Goal: Task Accomplishment & Management: Manage account settings

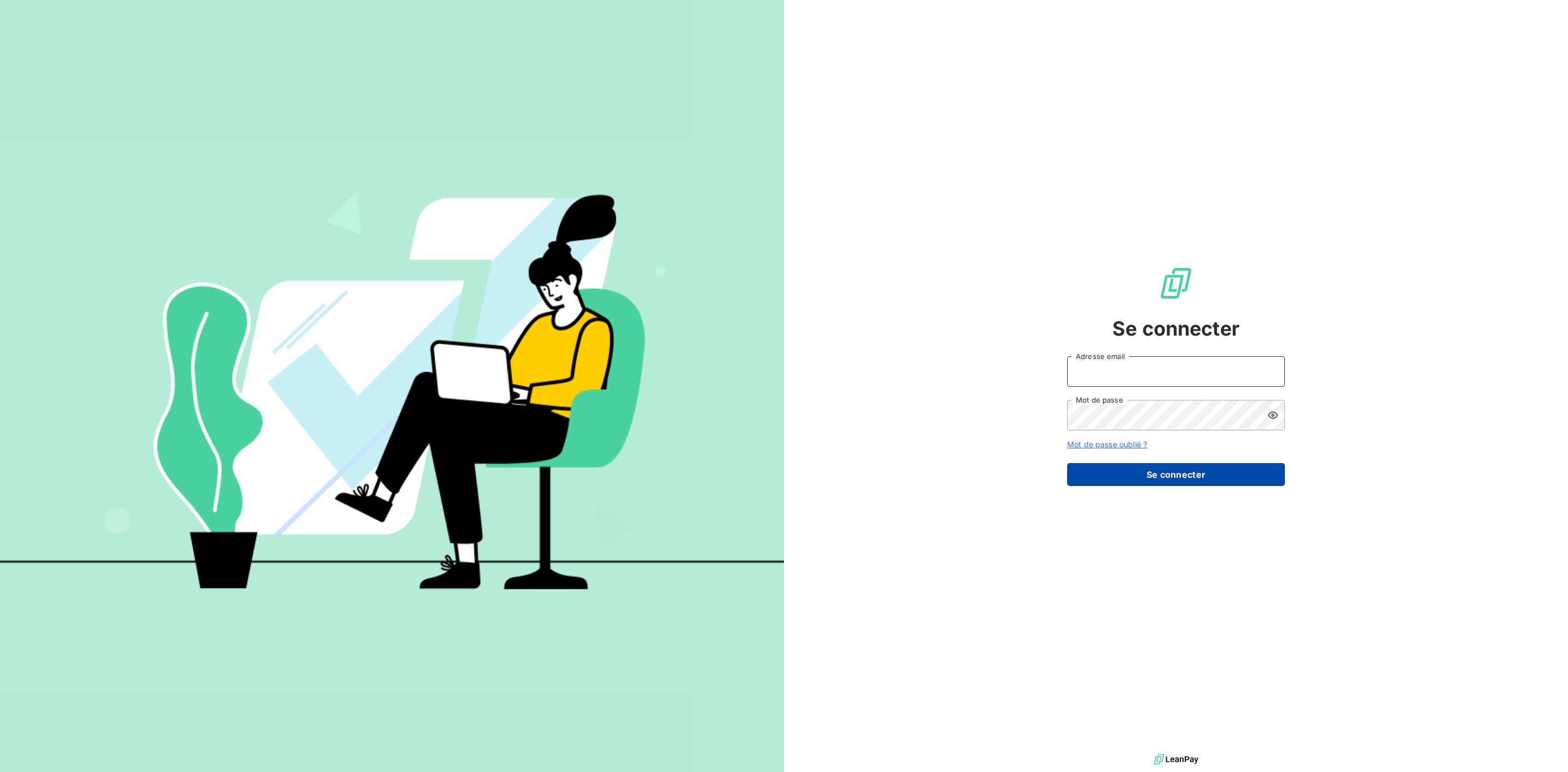
type input "[PERSON_NAME][EMAIL_ADDRESS][DOMAIN_NAME]"
click at [1168, 482] on button "Se connecter" at bounding box center [1176, 475] width 218 height 23
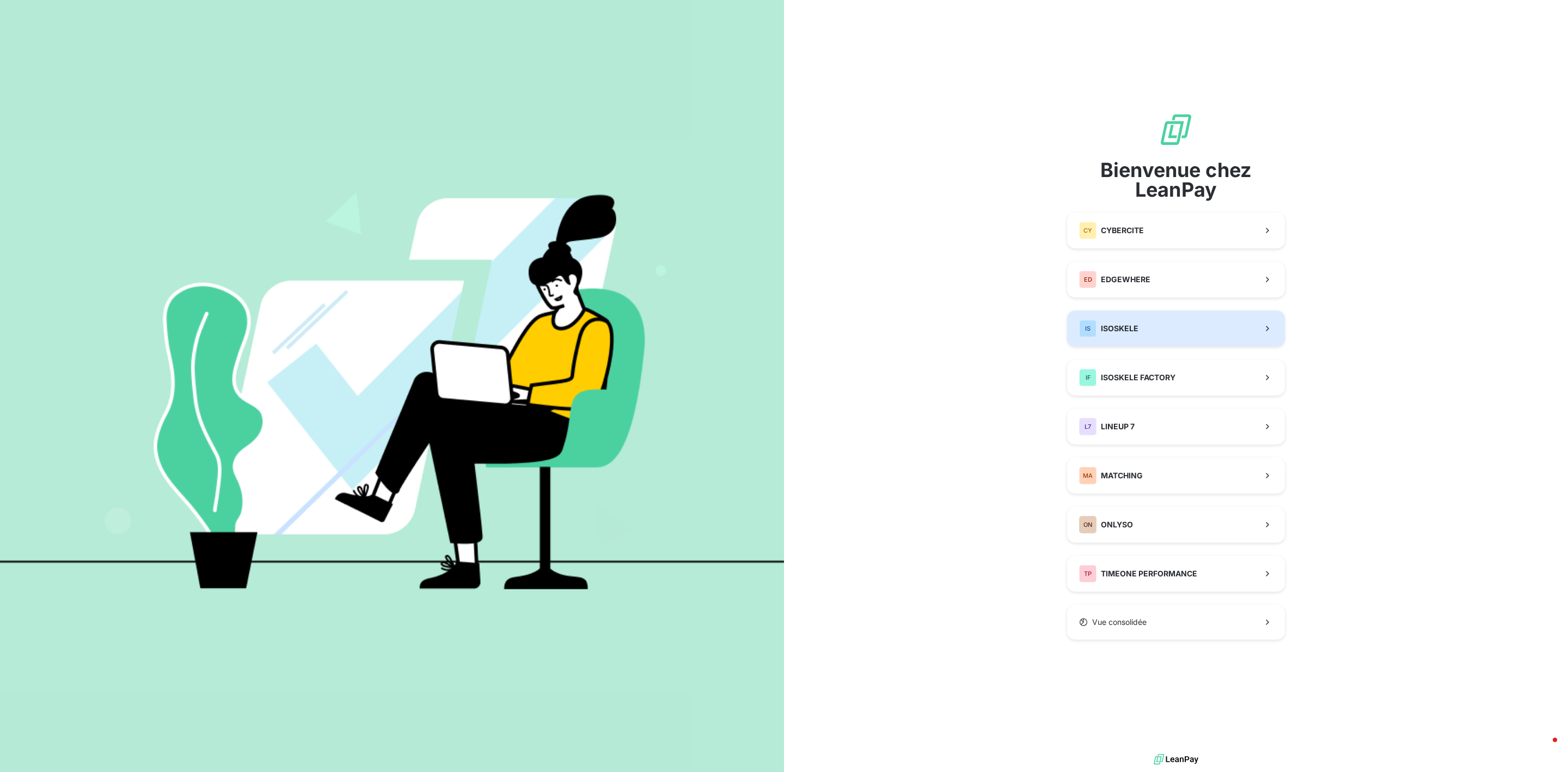
click at [1132, 332] on span "ISOSKELE" at bounding box center [1120, 328] width 38 height 11
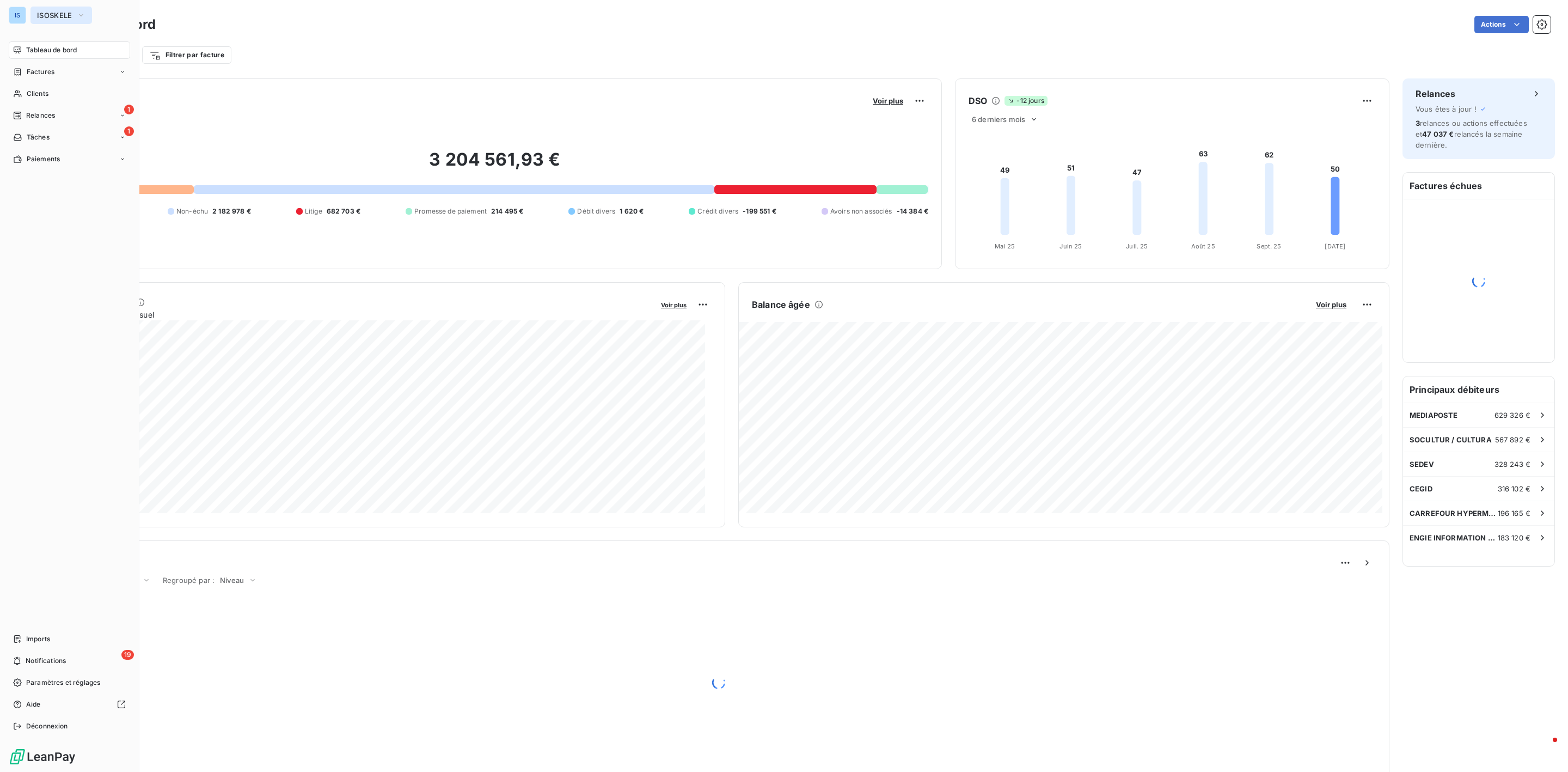
click at [48, 11] on span "ISOSKELE" at bounding box center [54, 15] width 35 height 9
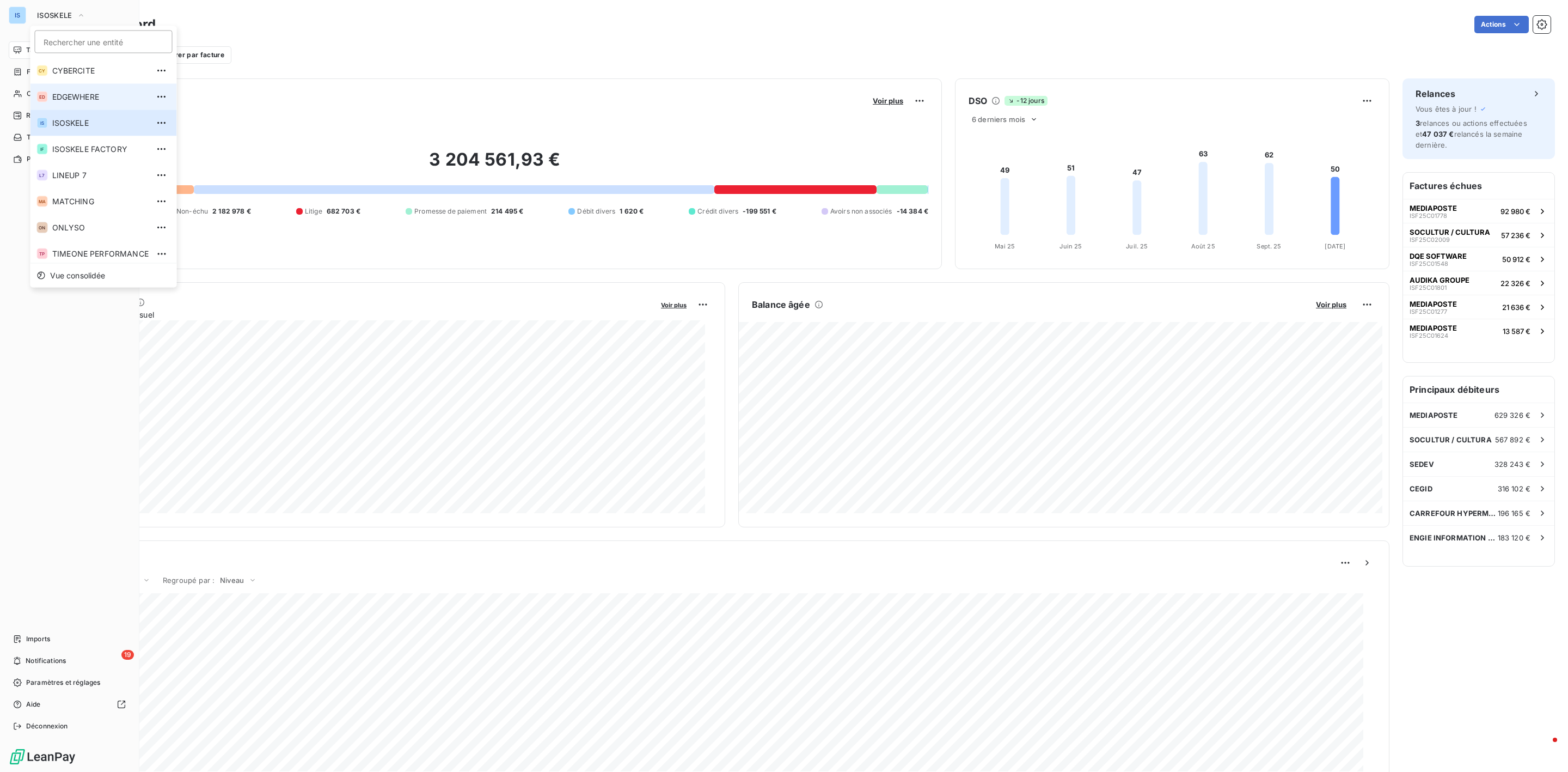
click at [80, 94] on span "EDGEWHERE" at bounding box center [100, 96] width 96 height 11
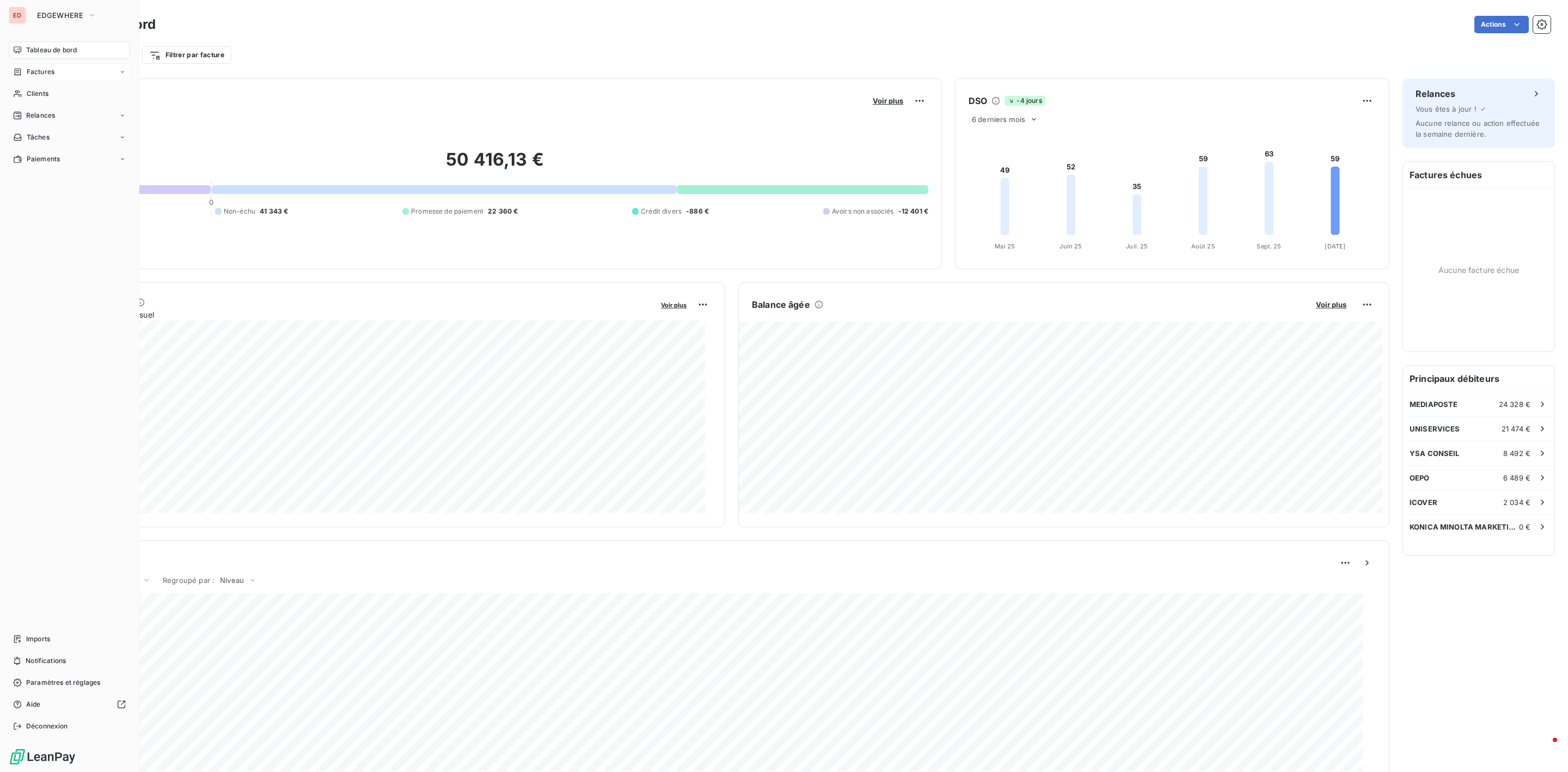
click at [33, 72] on span "Factures" at bounding box center [40, 72] width 28 height 10
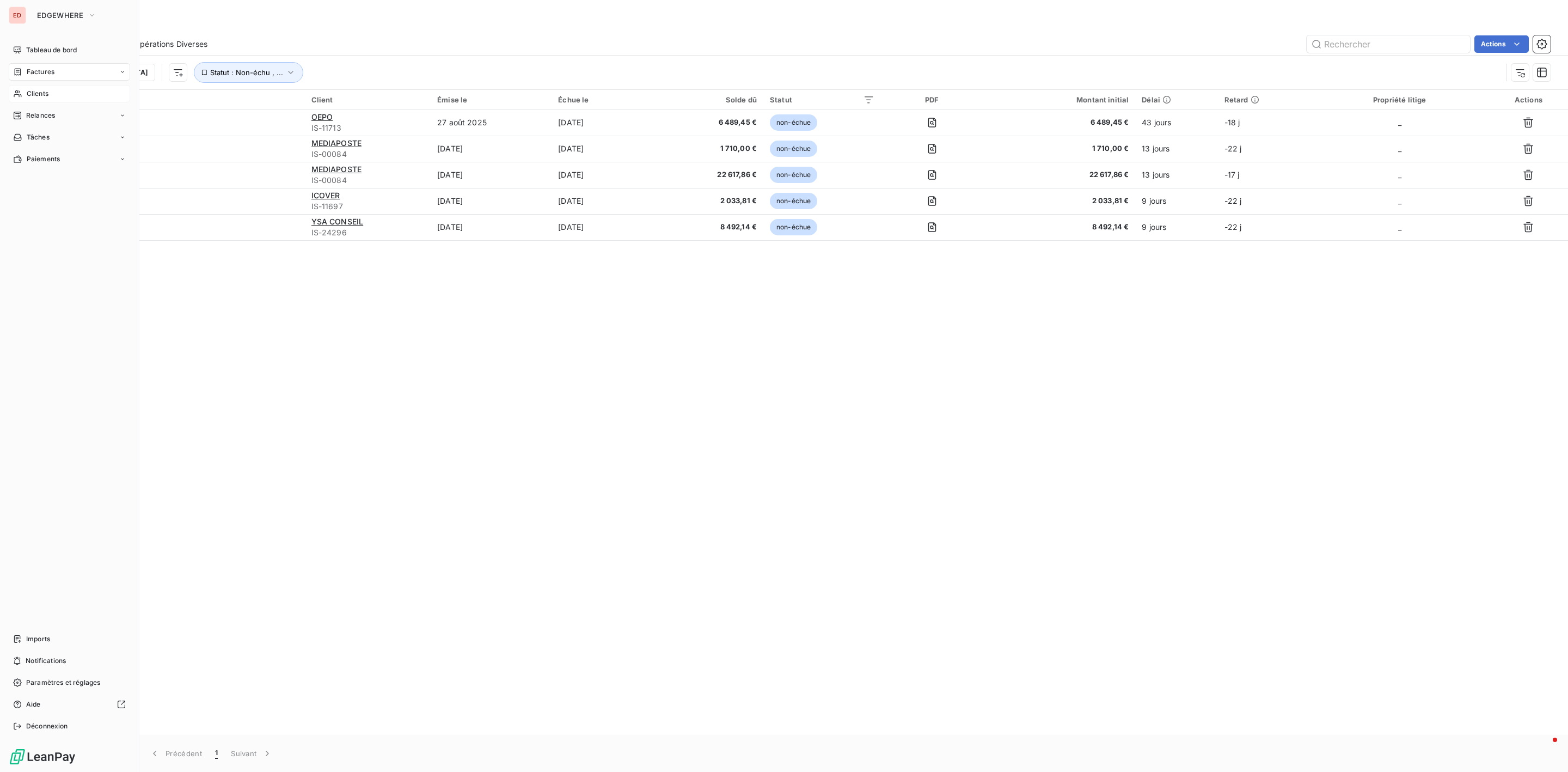
click at [38, 94] on span "Clients" at bounding box center [37, 94] width 22 height 10
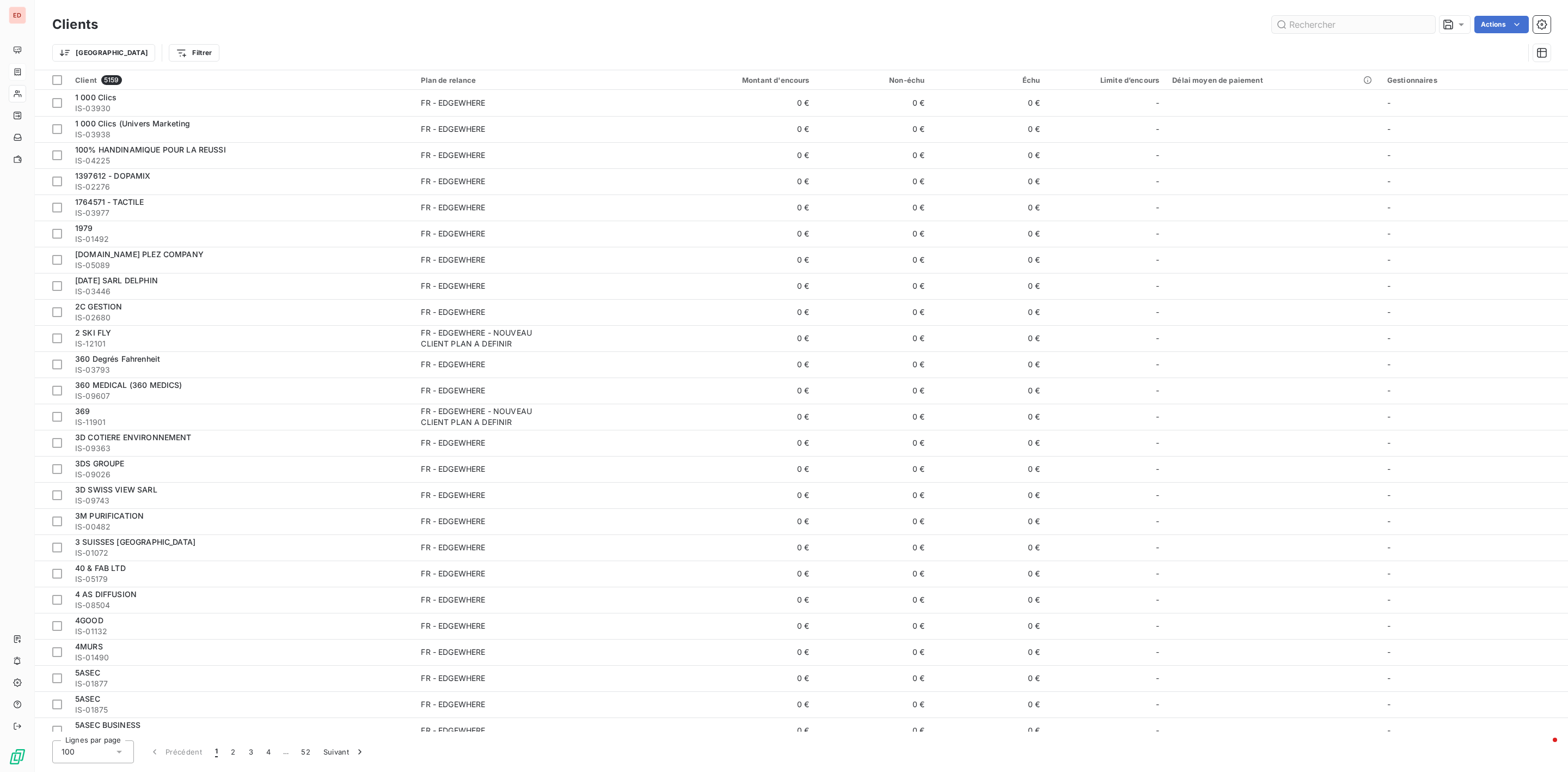
click at [1305, 22] on input "text" at bounding box center [1353, 24] width 163 height 17
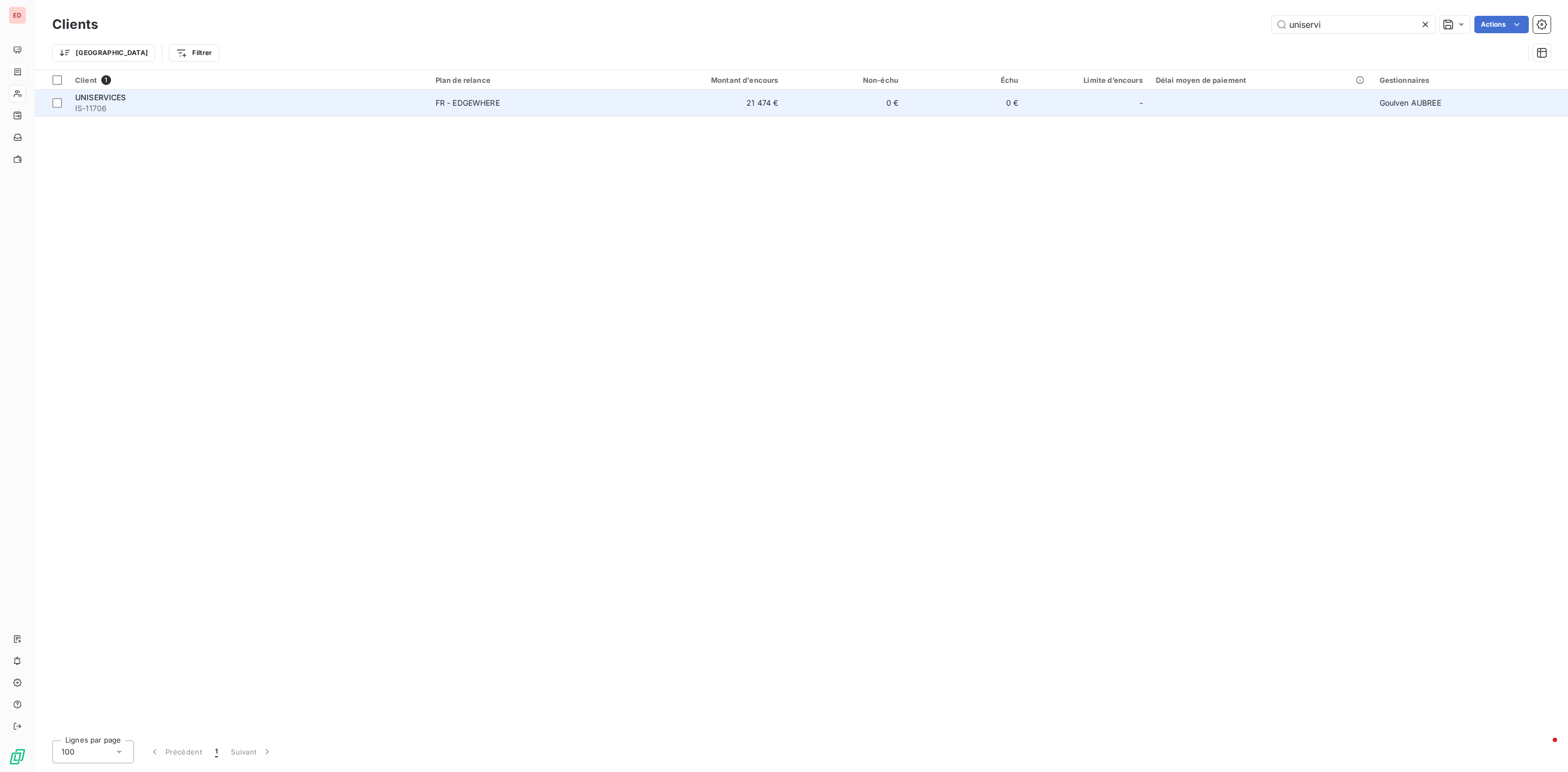
type input "uniservi"
click at [81, 99] on span "UNISERVICES" at bounding box center [101, 97] width 51 height 9
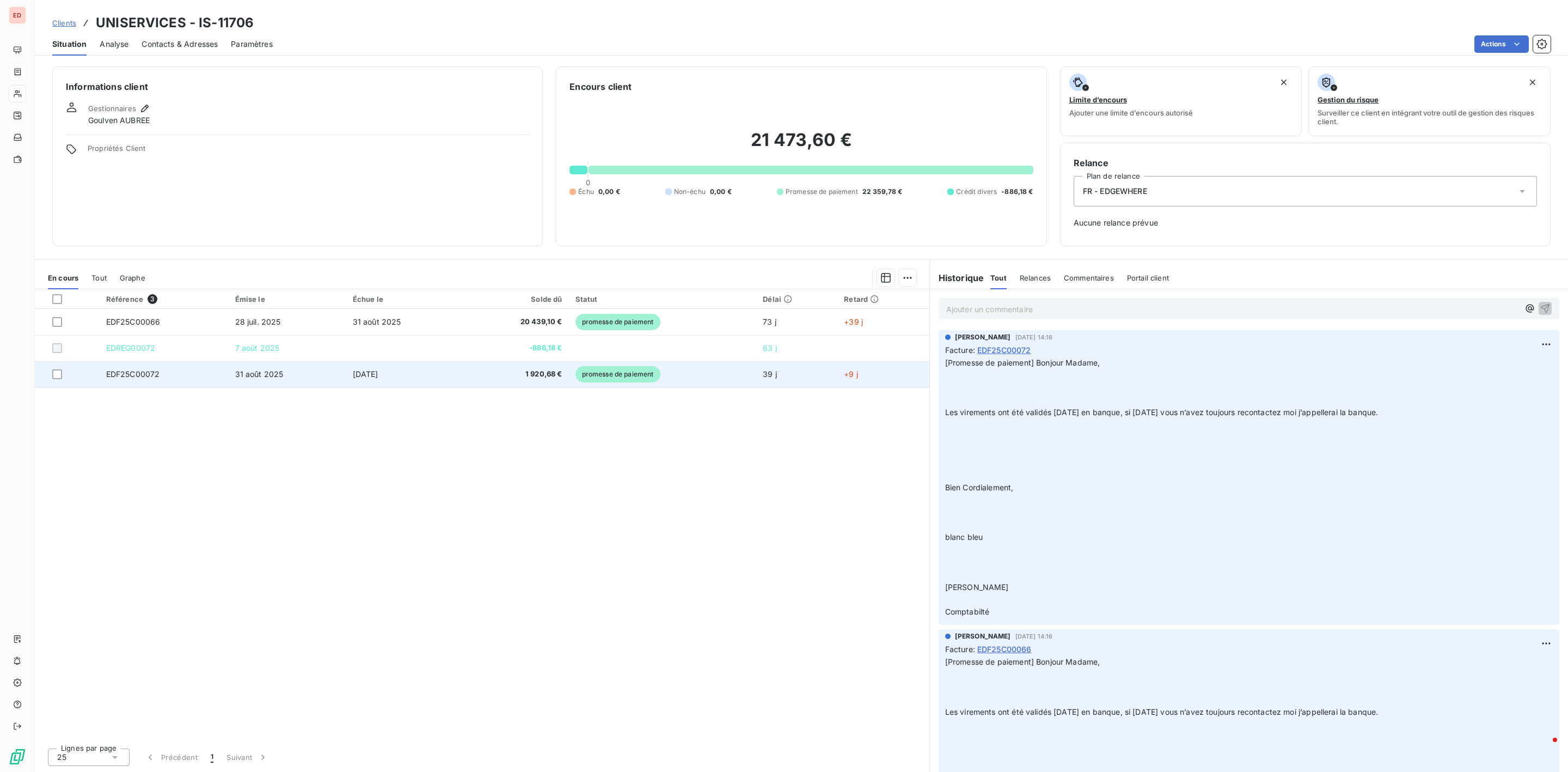
click at [117, 379] on span "EDF25C00072" at bounding box center [133, 374] width 54 height 9
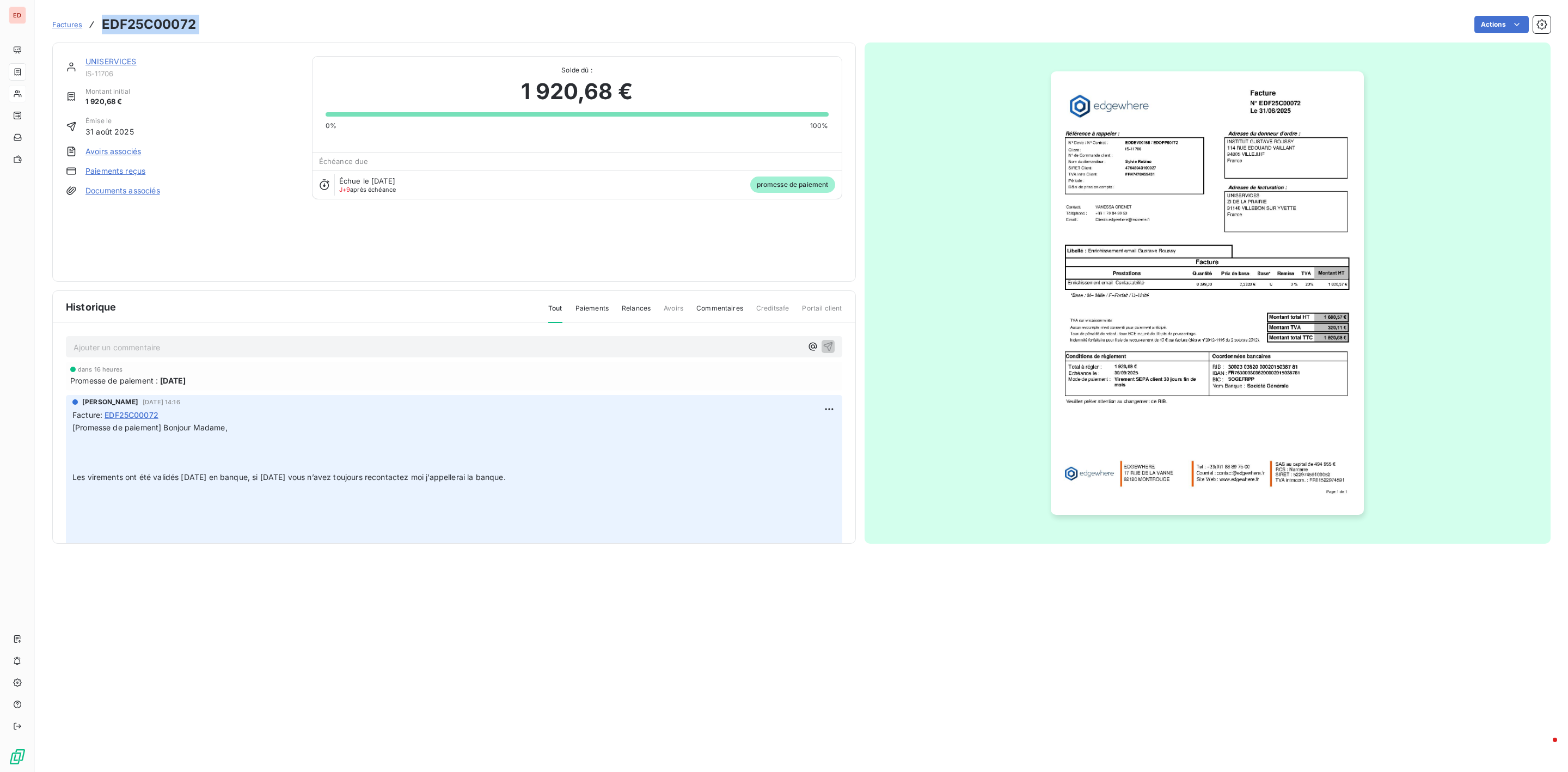
drag, startPoint x: 221, startPoint y: 31, endPoint x: 122, endPoint y: 25, distance: 99.2
click at [99, 26] on div "Factures EDF25C00072 Actions" at bounding box center [801, 25] width 1498 height 23
copy section "EDF25C00072 Actions"
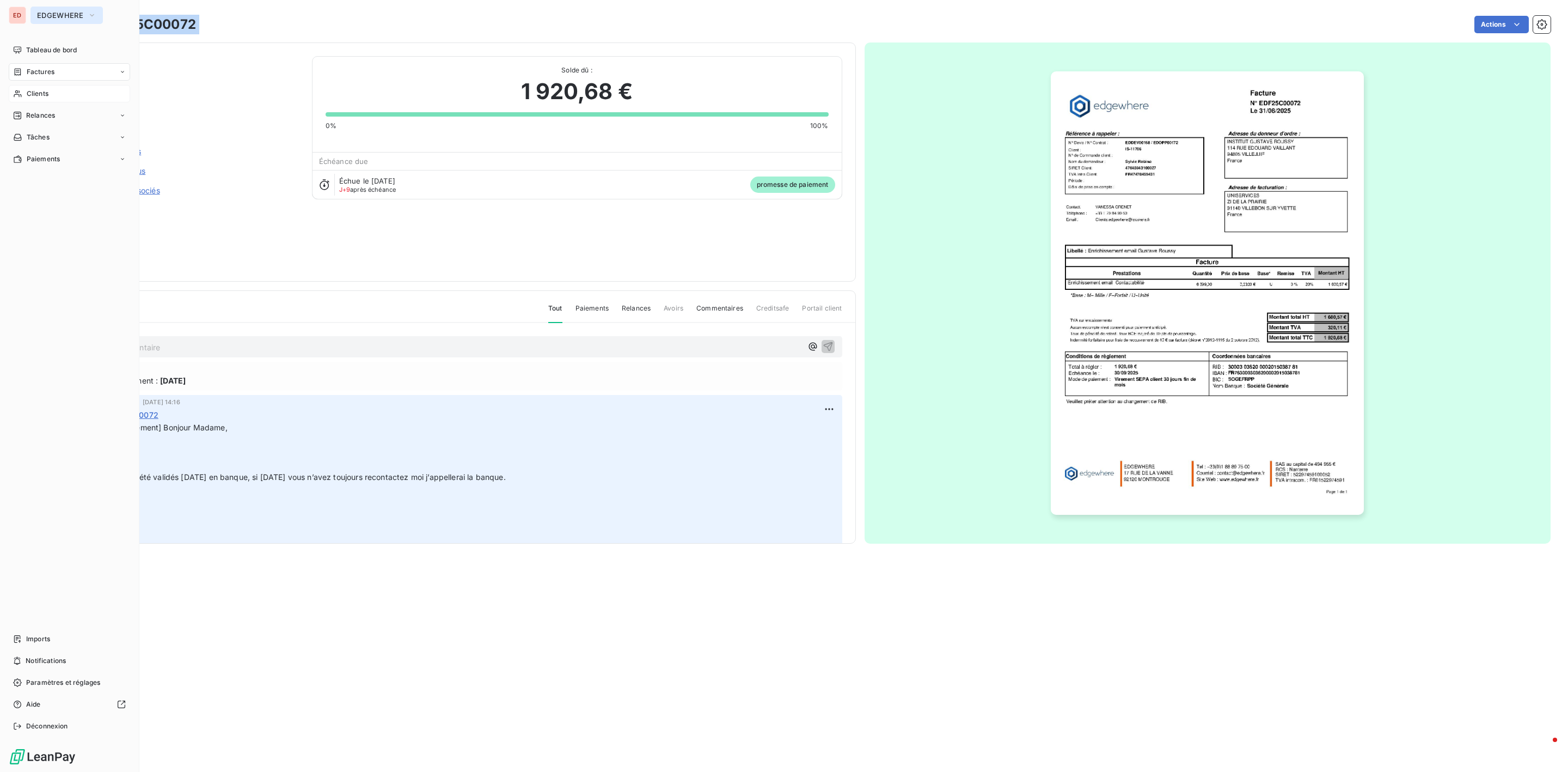
click at [57, 15] on span "EDGEWHERE" at bounding box center [60, 15] width 46 height 9
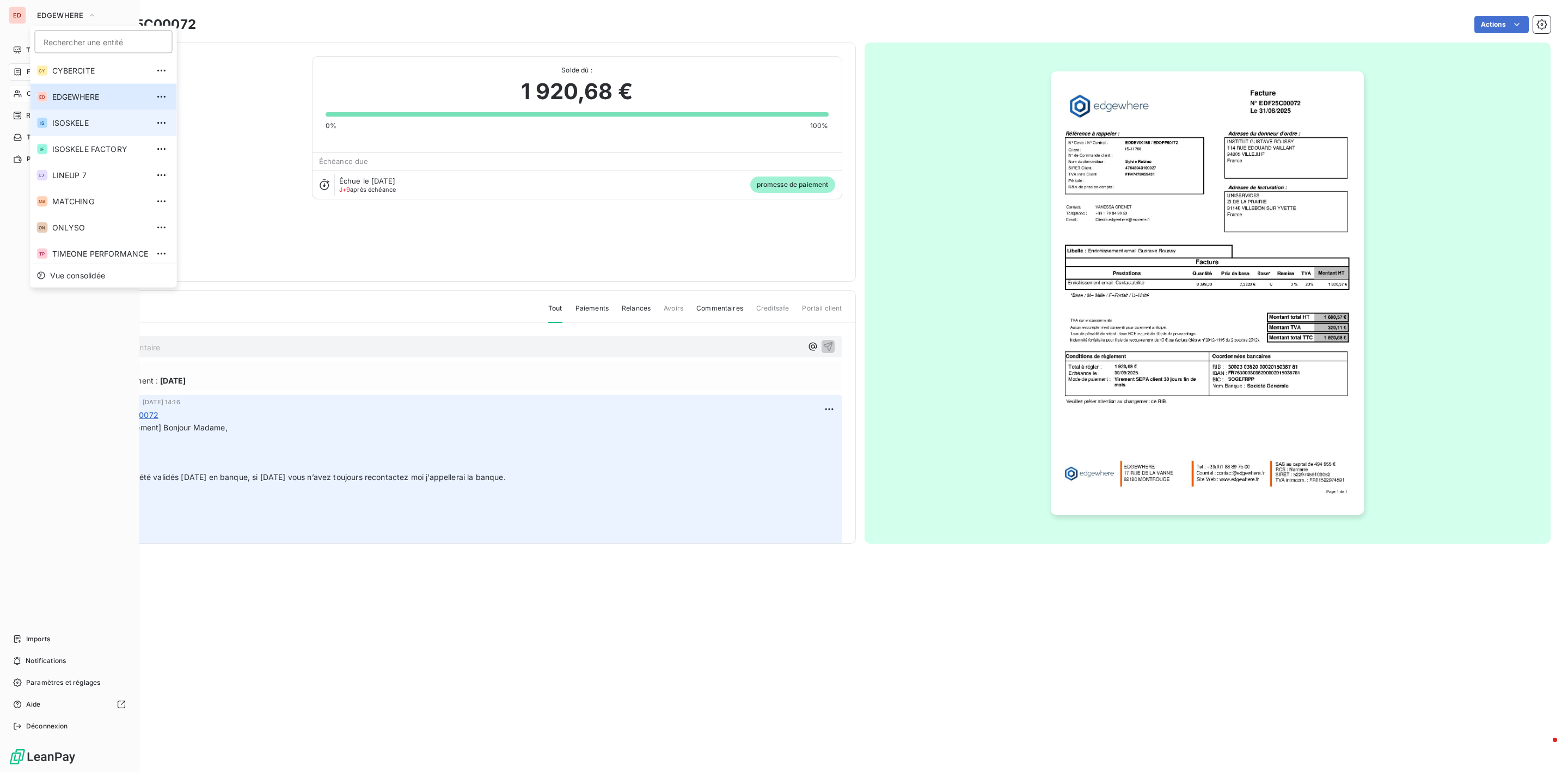
click at [66, 117] on span "ISOSKELE" at bounding box center [100, 122] width 96 height 11
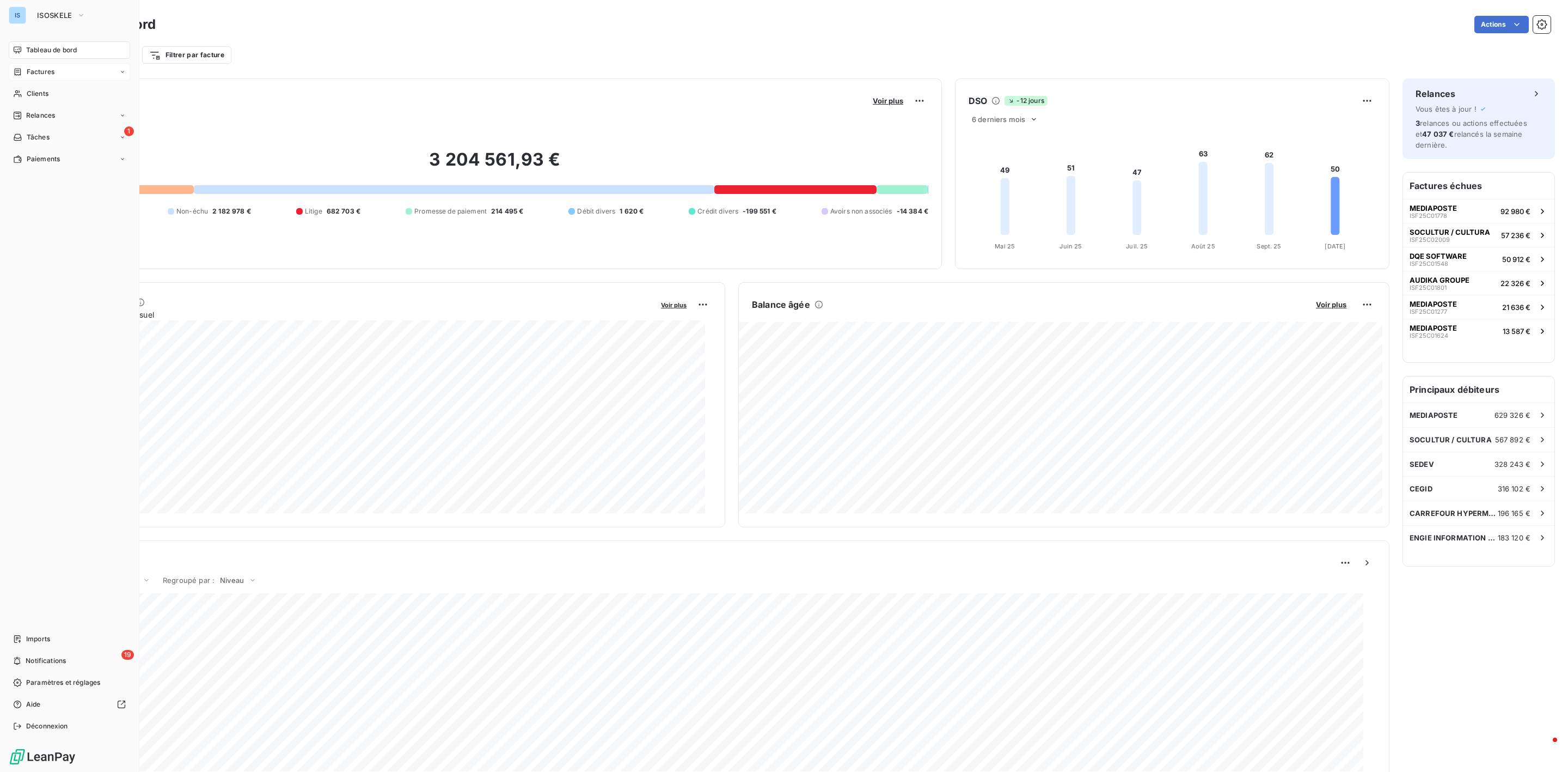
click at [54, 76] on div "Factures" at bounding box center [70, 71] width 121 height 17
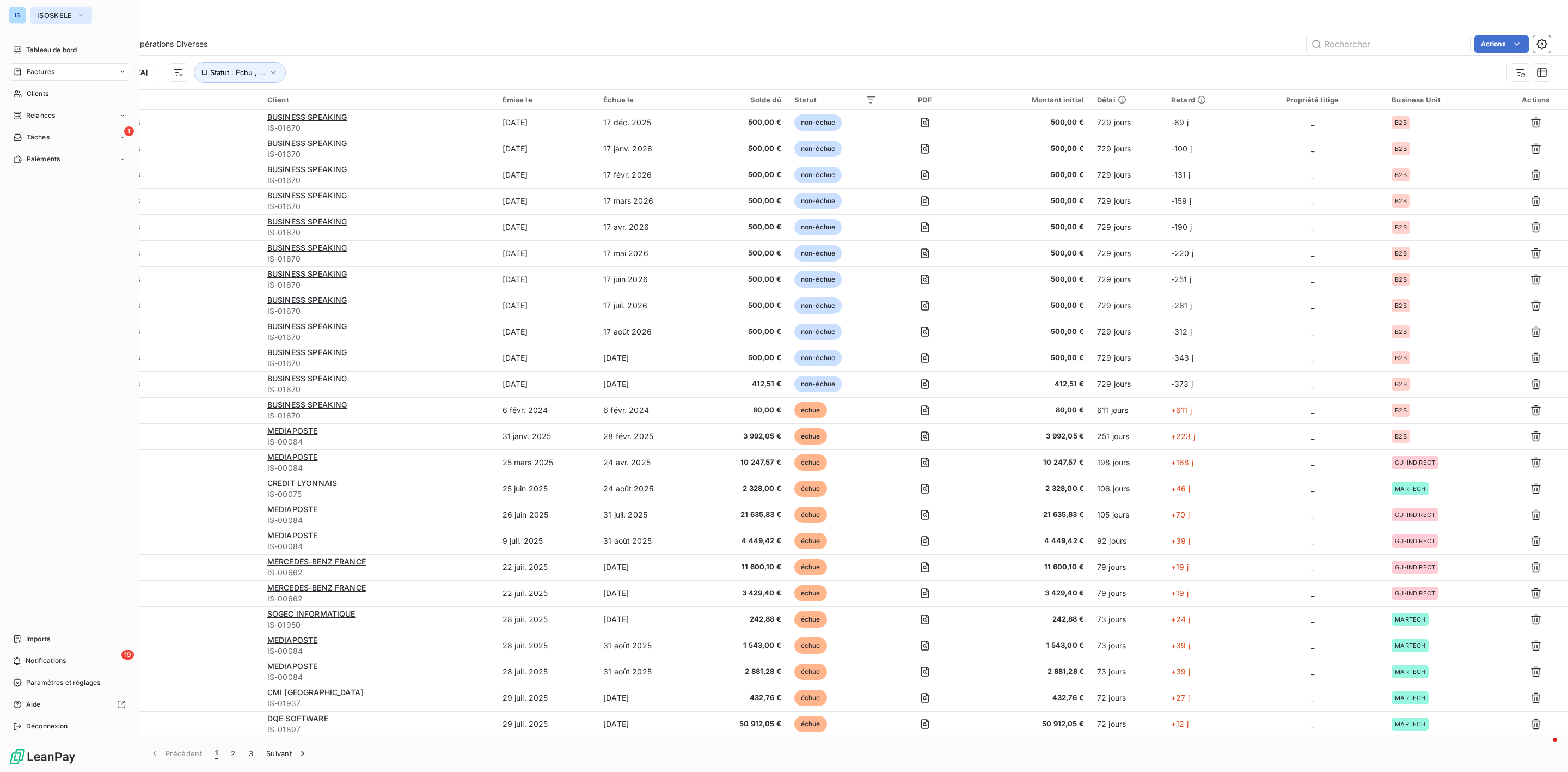
click at [62, 13] on span "ISOSKELE" at bounding box center [54, 15] width 35 height 9
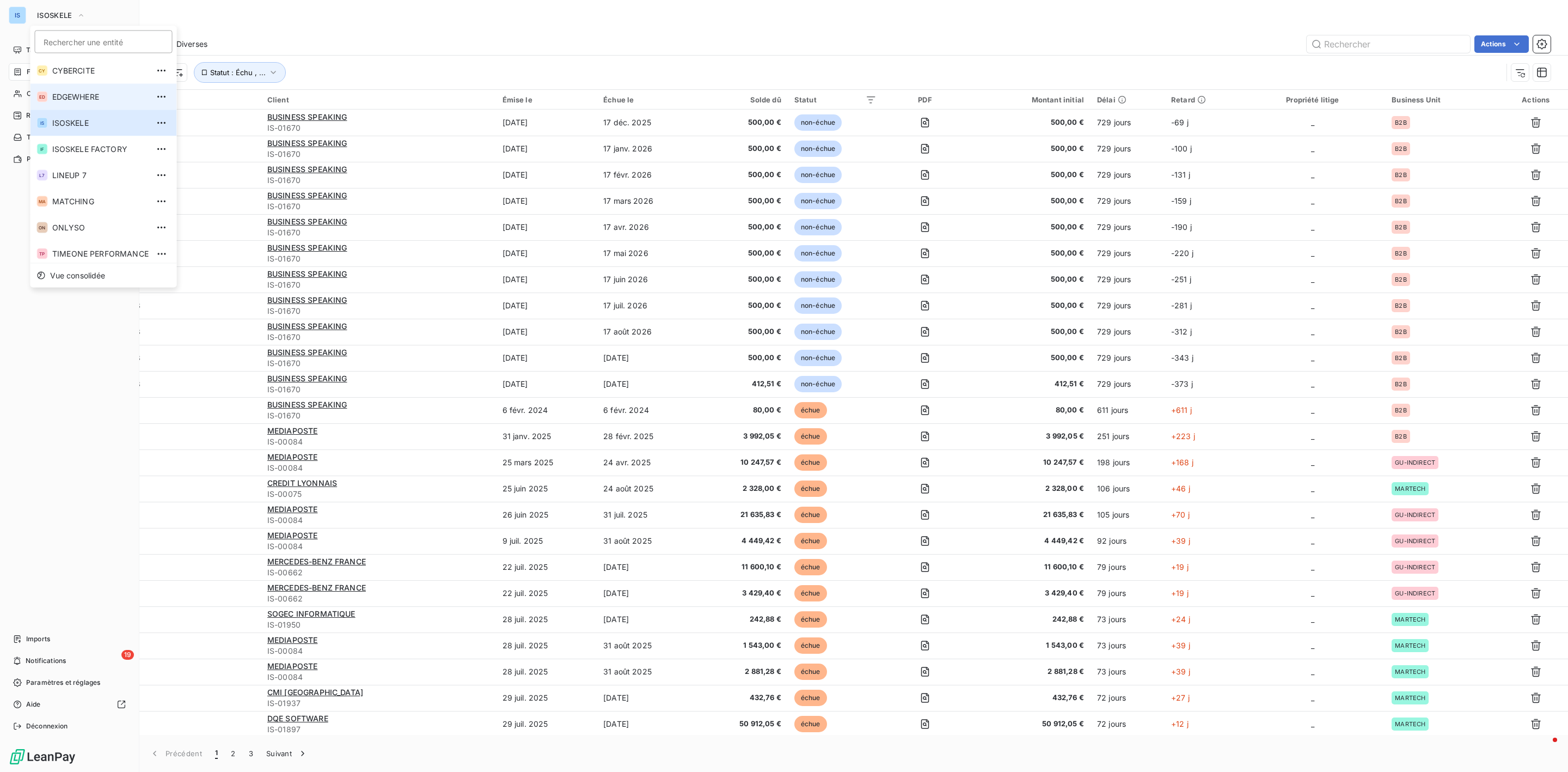
click at [76, 97] on span "EDGEWHERE" at bounding box center [100, 96] width 96 height 11
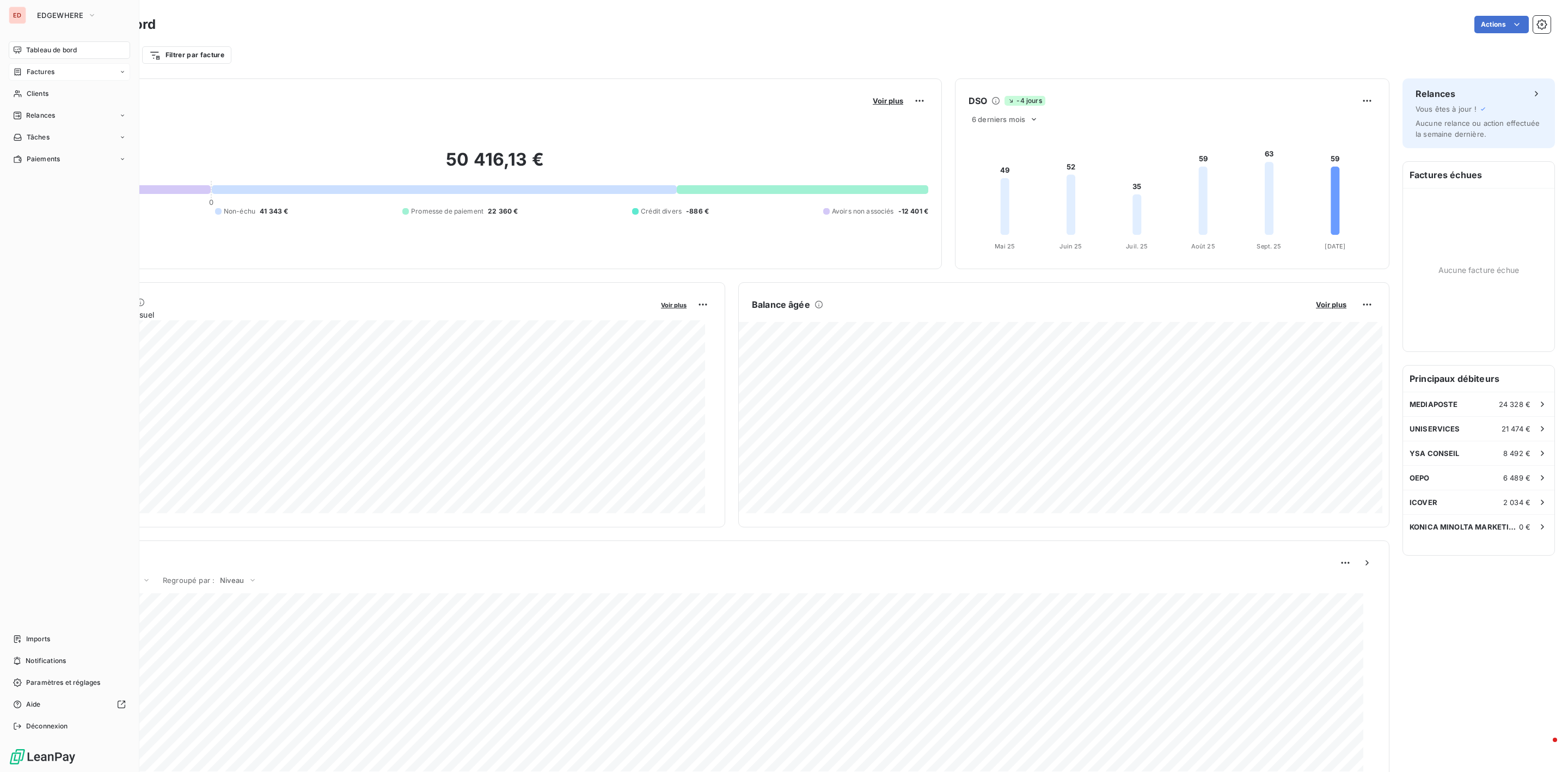
click at [48, 74] on span "Factures" at bounding box center [40, 72] width 28 height 10
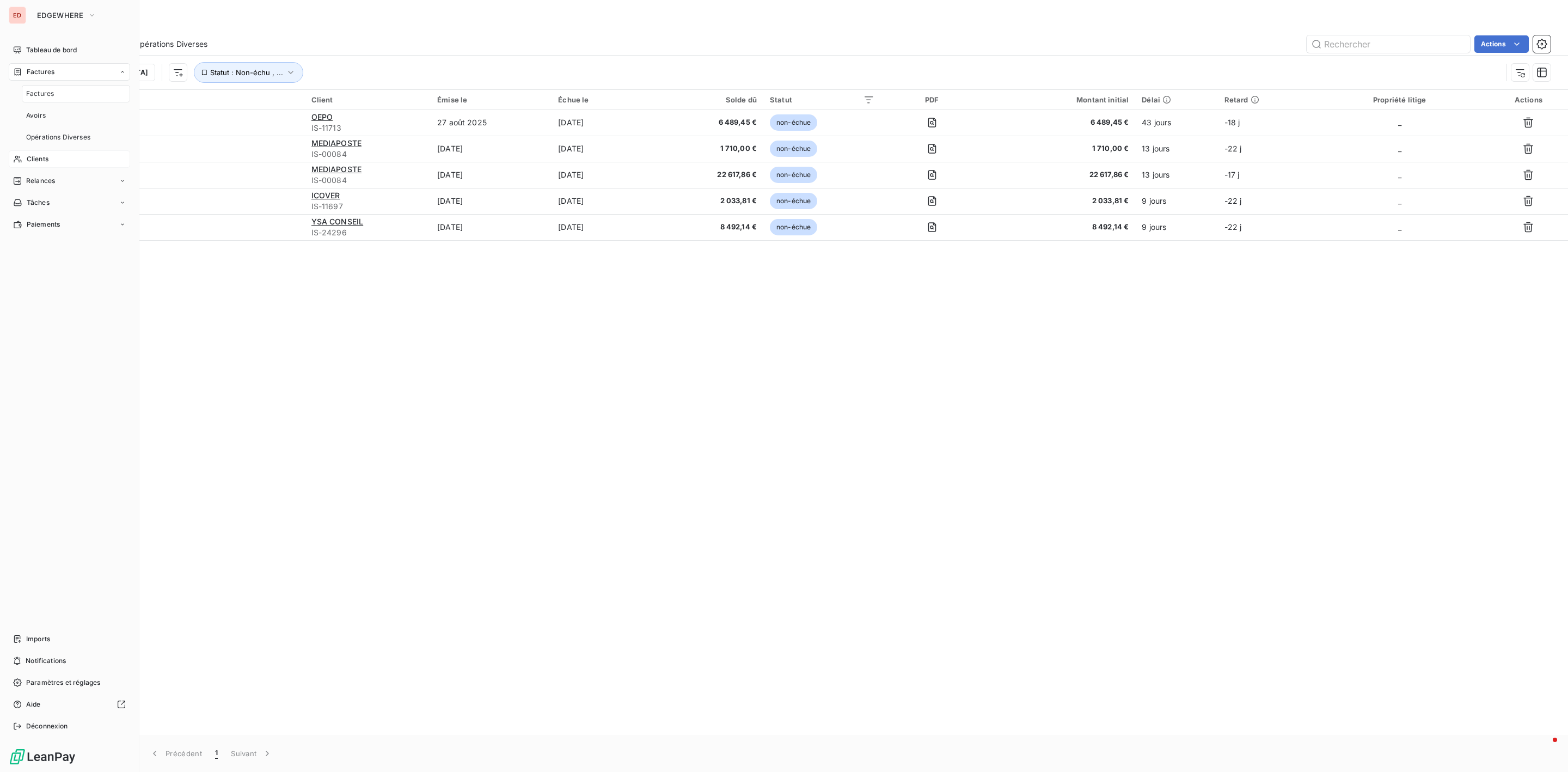
click at [36, 163] on span "Clients" at bounding box center [37, 159] width 22 height 10
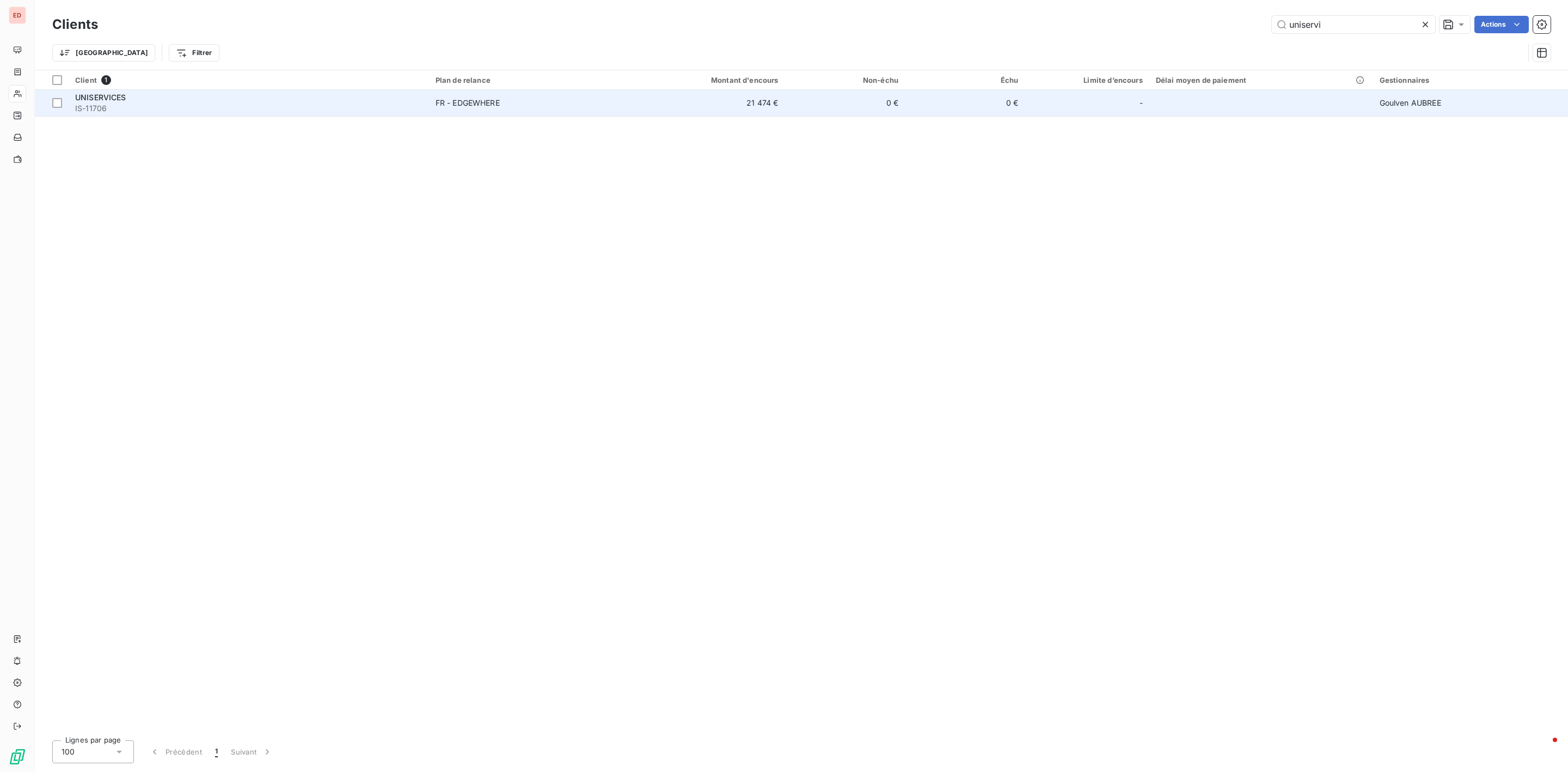
click at [115, 96] on span "UNISERVICES" at bounding box center [101, 97] width 51 height 9
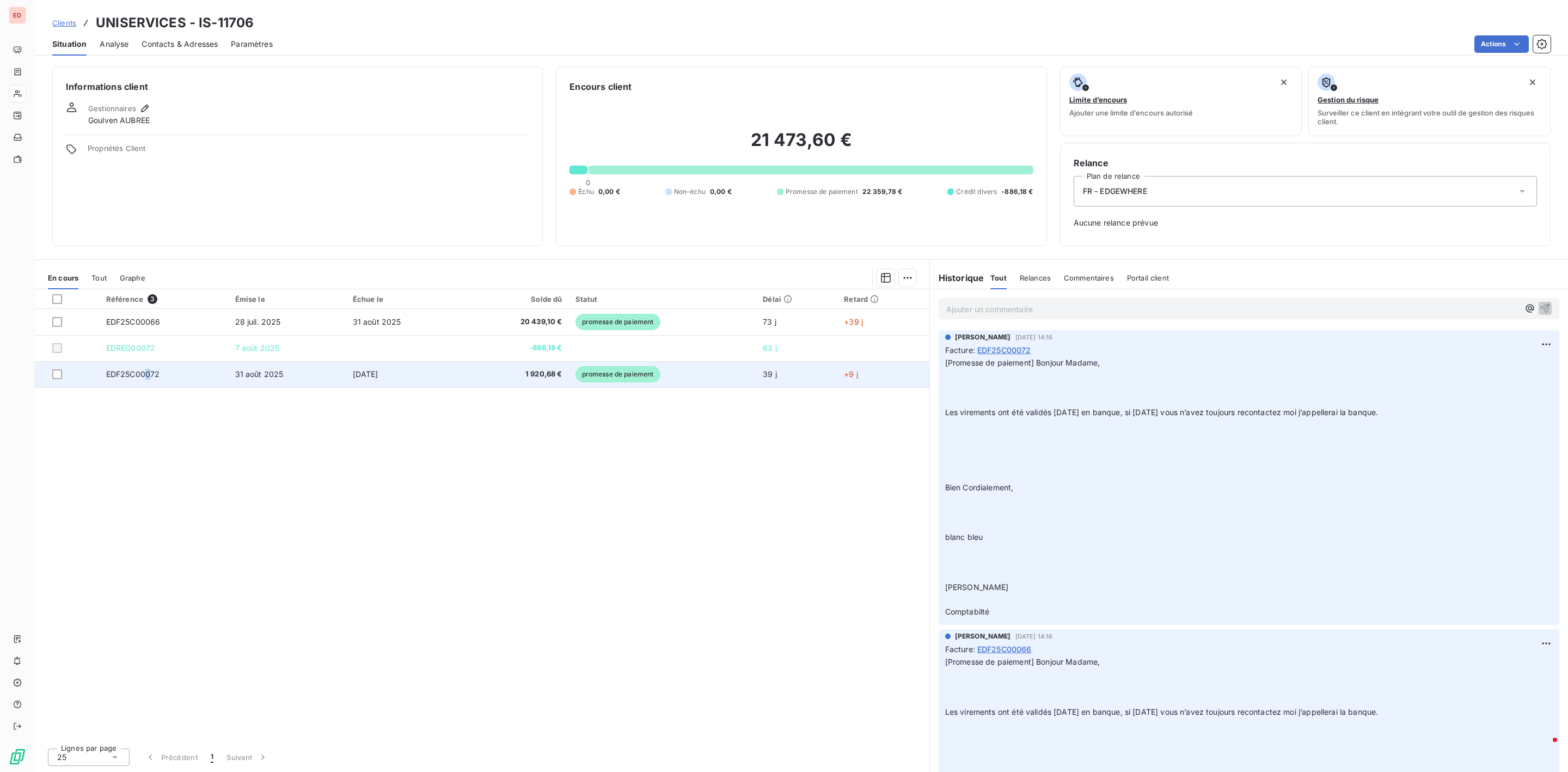
click at [148, 376] on span "EDF25C00072" at bounding box center [133, 374] width 54 height 9
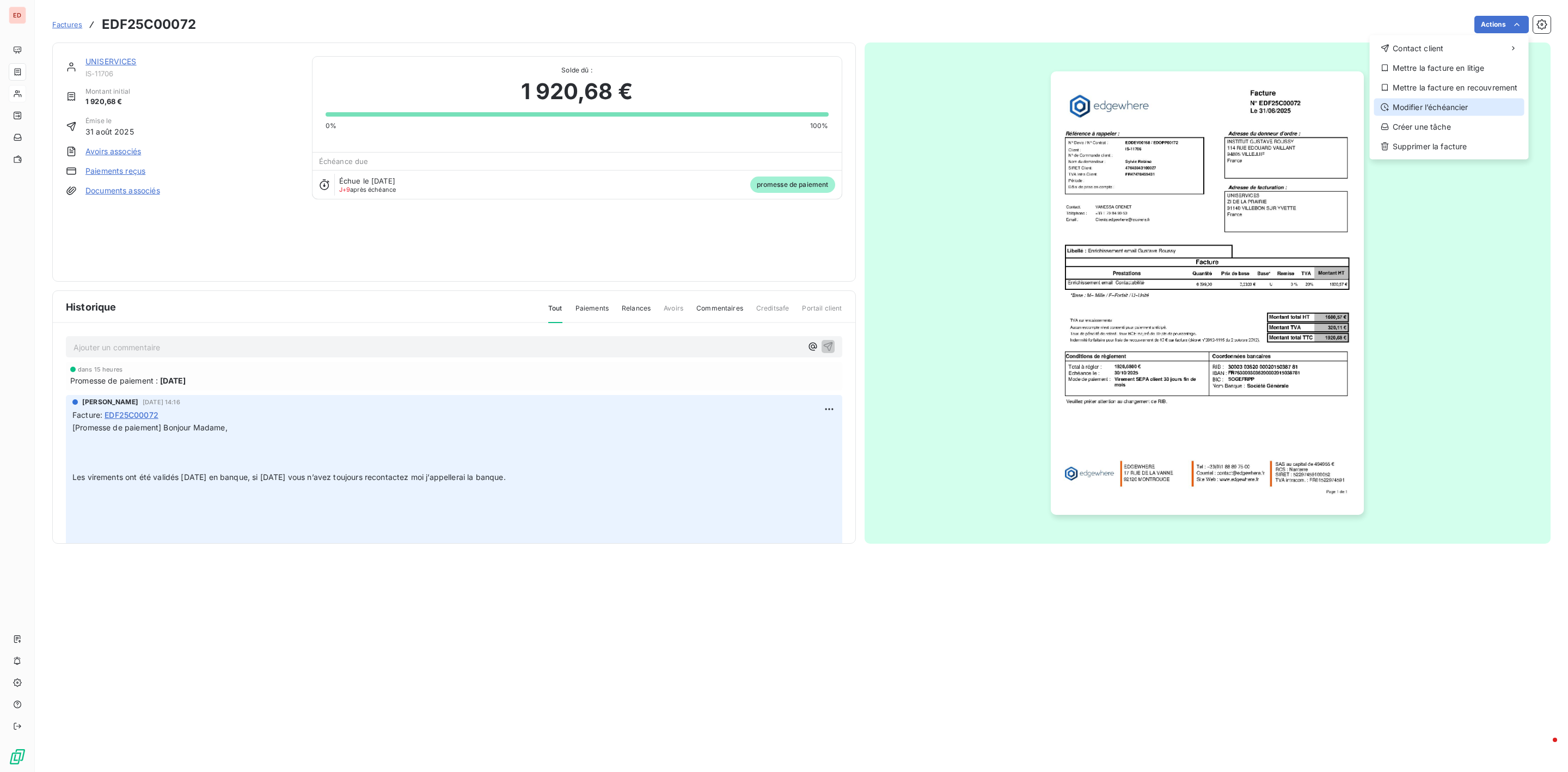
click at [1434, 110] on div "Modifier l’échéancier" at bounding box center [1449, 107] width 150 height 17
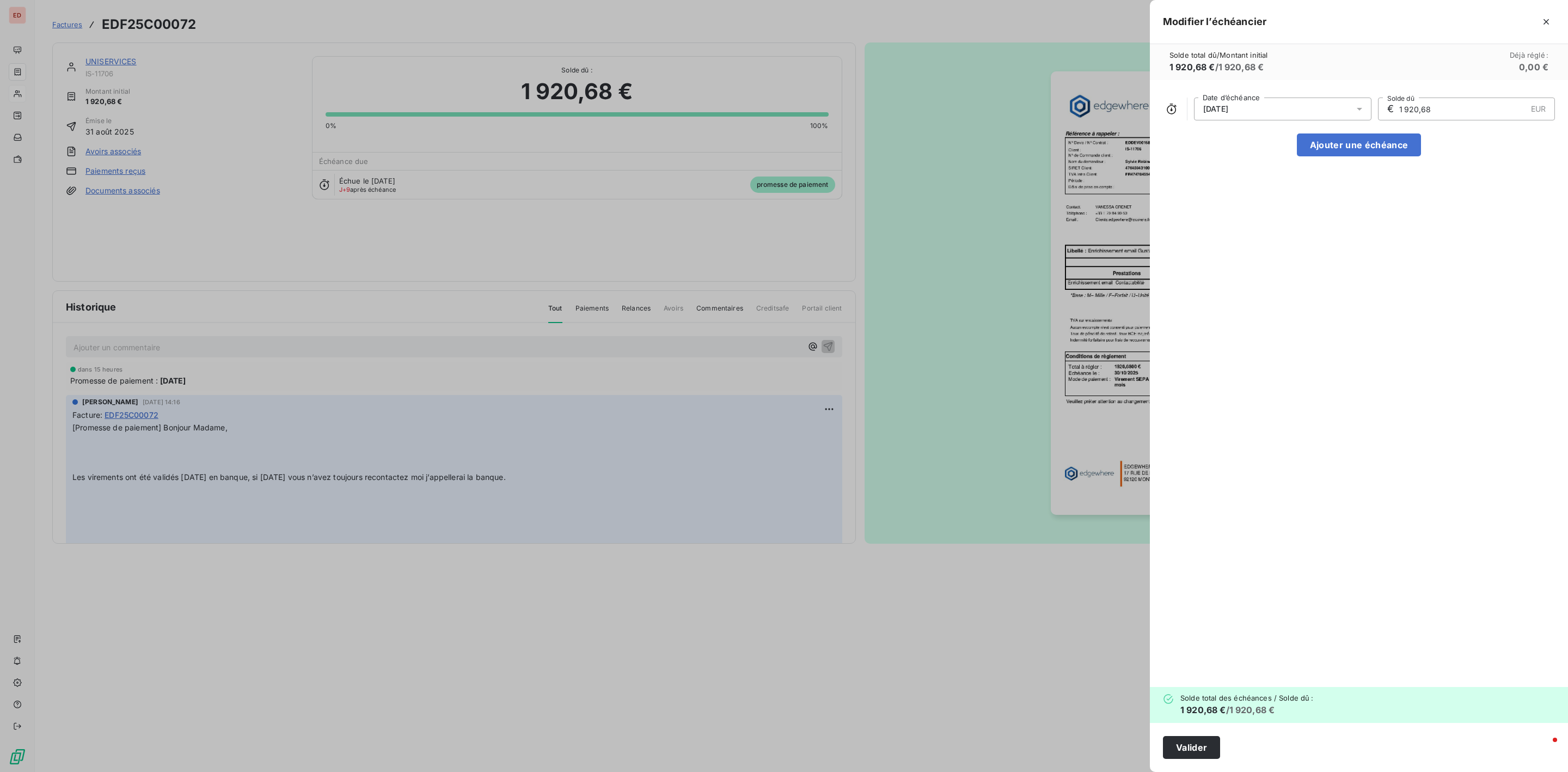
click at [1360, 113] on icon at bounding box center [1359, 108] width 11 height 11
click at [1346, 154] on icon "Go to next month" at bounding box center [1348, 152] width 9 height 9
click at [1289, 284] on button "30" at bounding box center [1282, 283] width 22 height 22
click at [1447, 269] on div "[DATE] Date d’échéance € 1 920,68 EUR Solde dû Ajouter une échéance" at bounding box center [1358, 383] width 418 height 607
click at [1342, 145] on button "Ajouter une échéance" at bounding box center [1358, 145] width 124 height 23
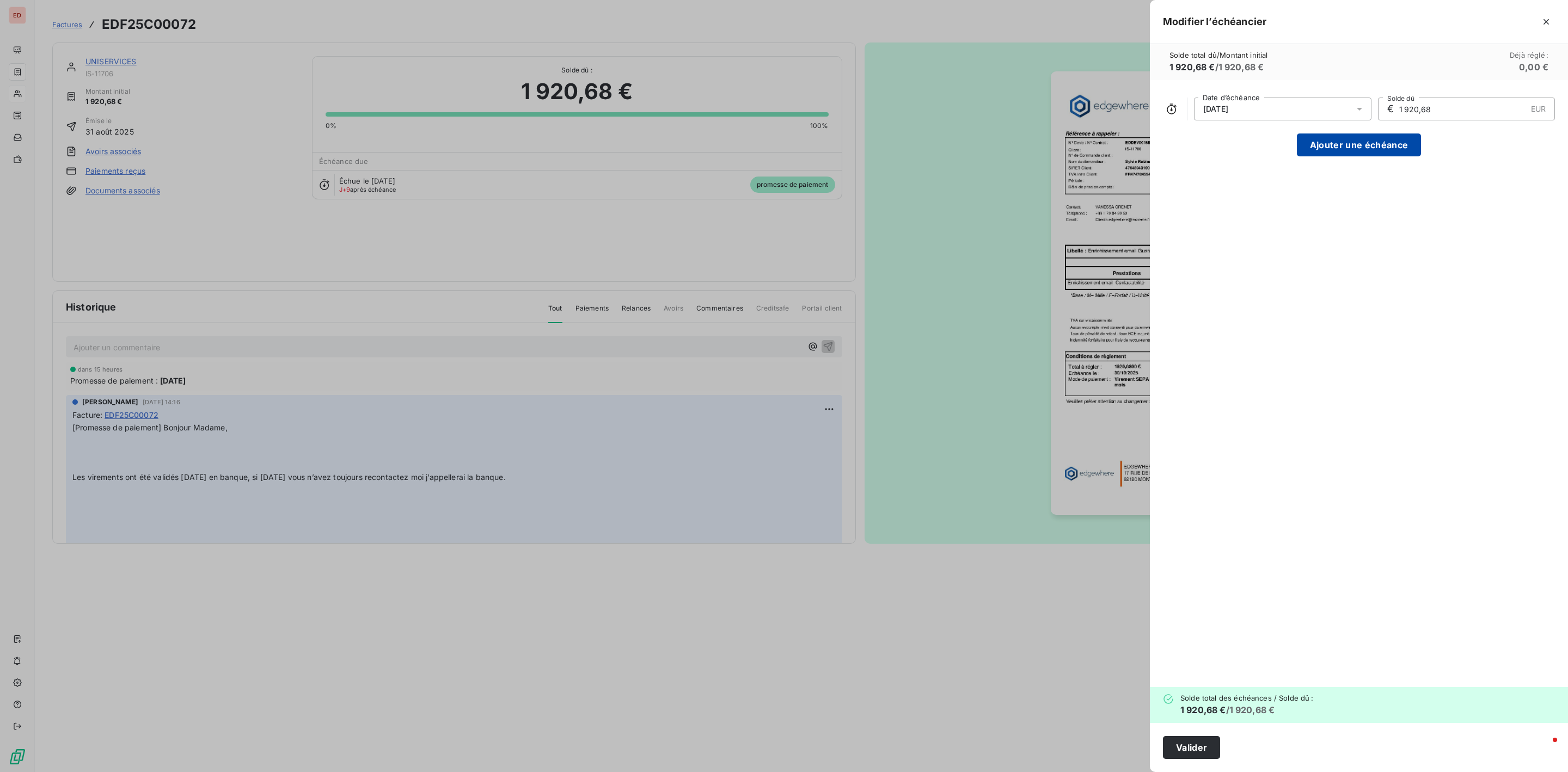
type input "960,34"
click at [1552, 149] on button "button" at bounding box center [1546, 145] width 17 height 17
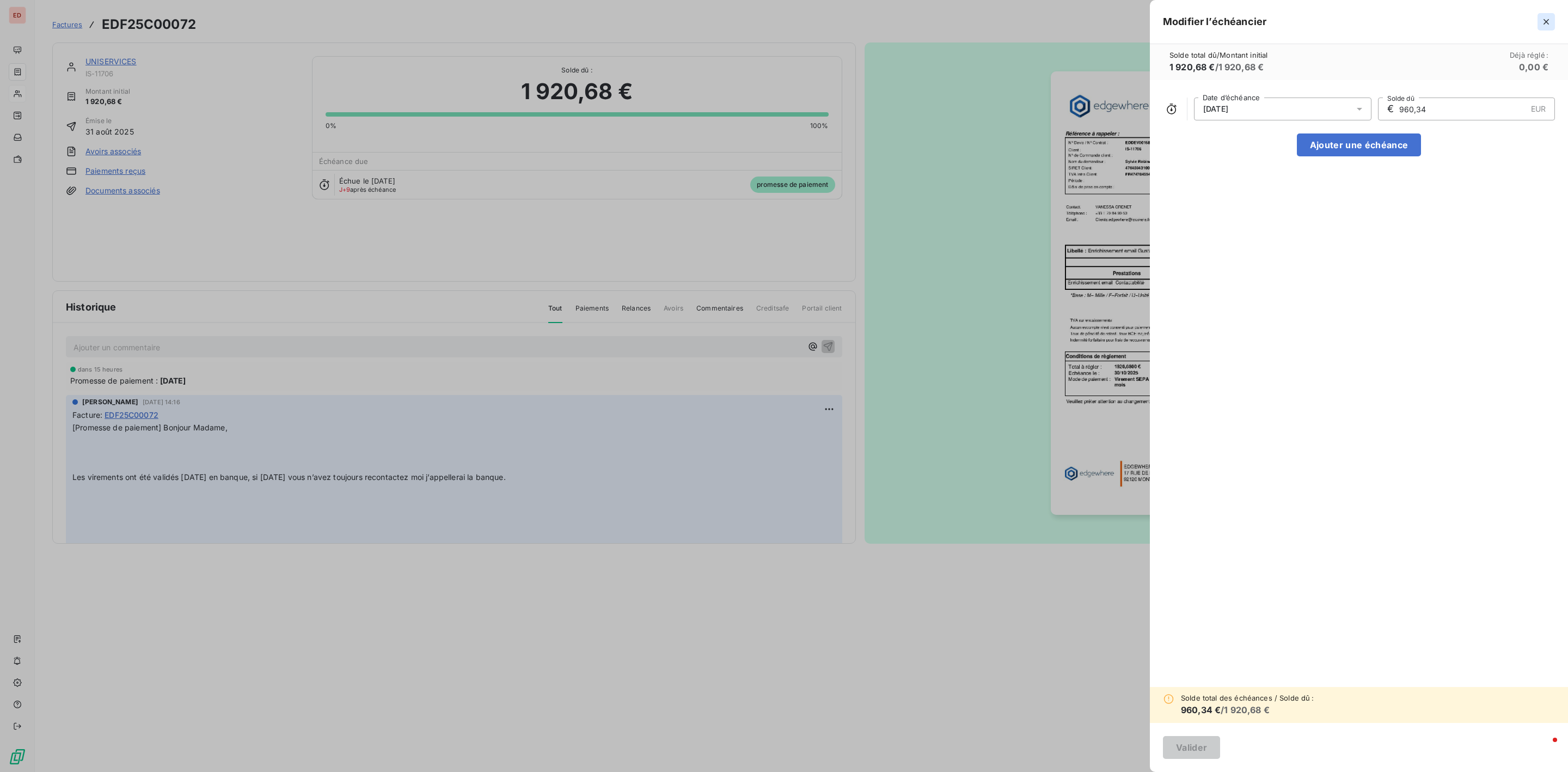
click at [1547, 23] on icon "button" at bounding box center [1546, 21] width 6 height 6
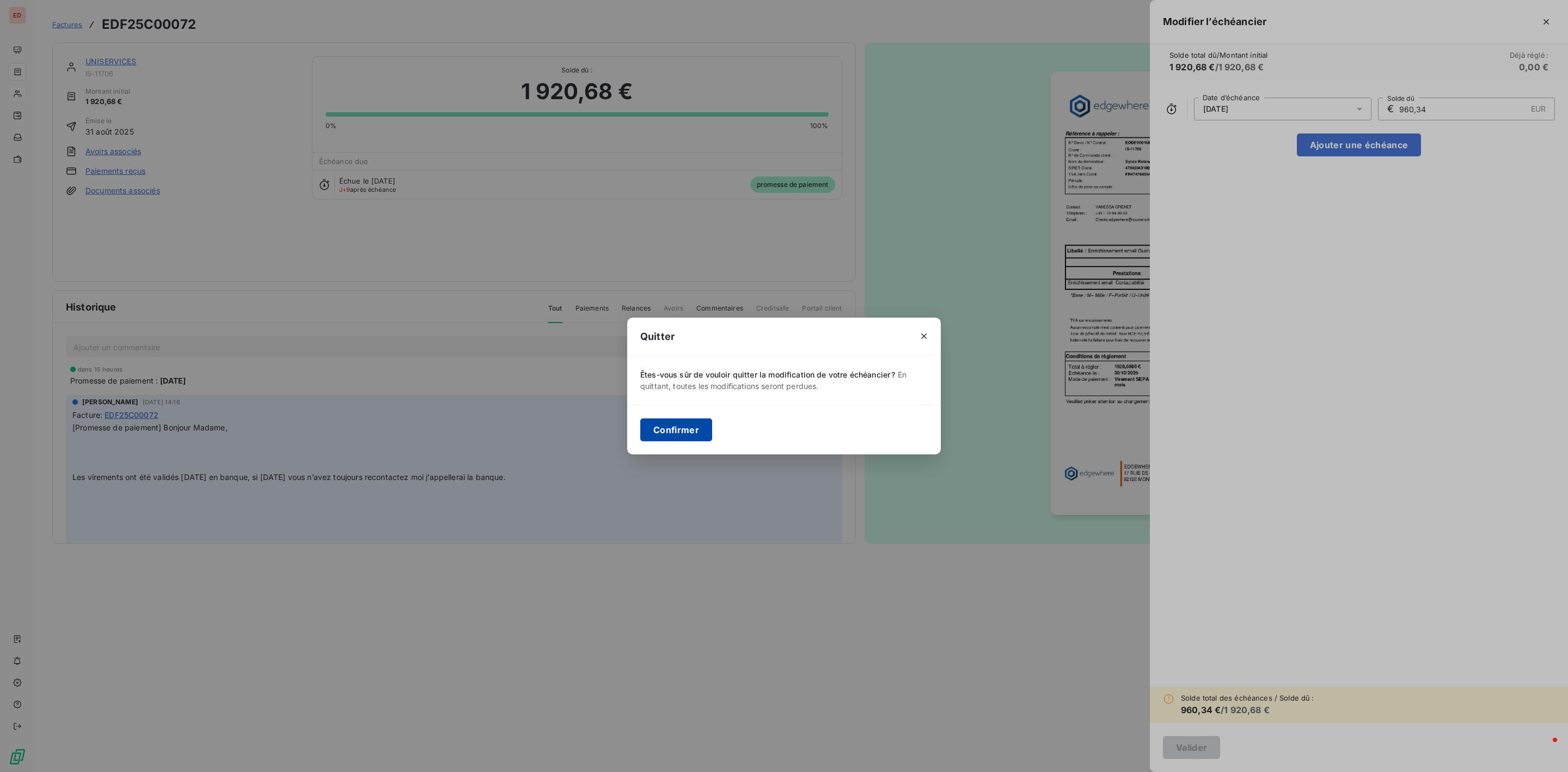
click at [698, 436] on button "Confirmer" at bounding box center [676, 430] width 72 height 23
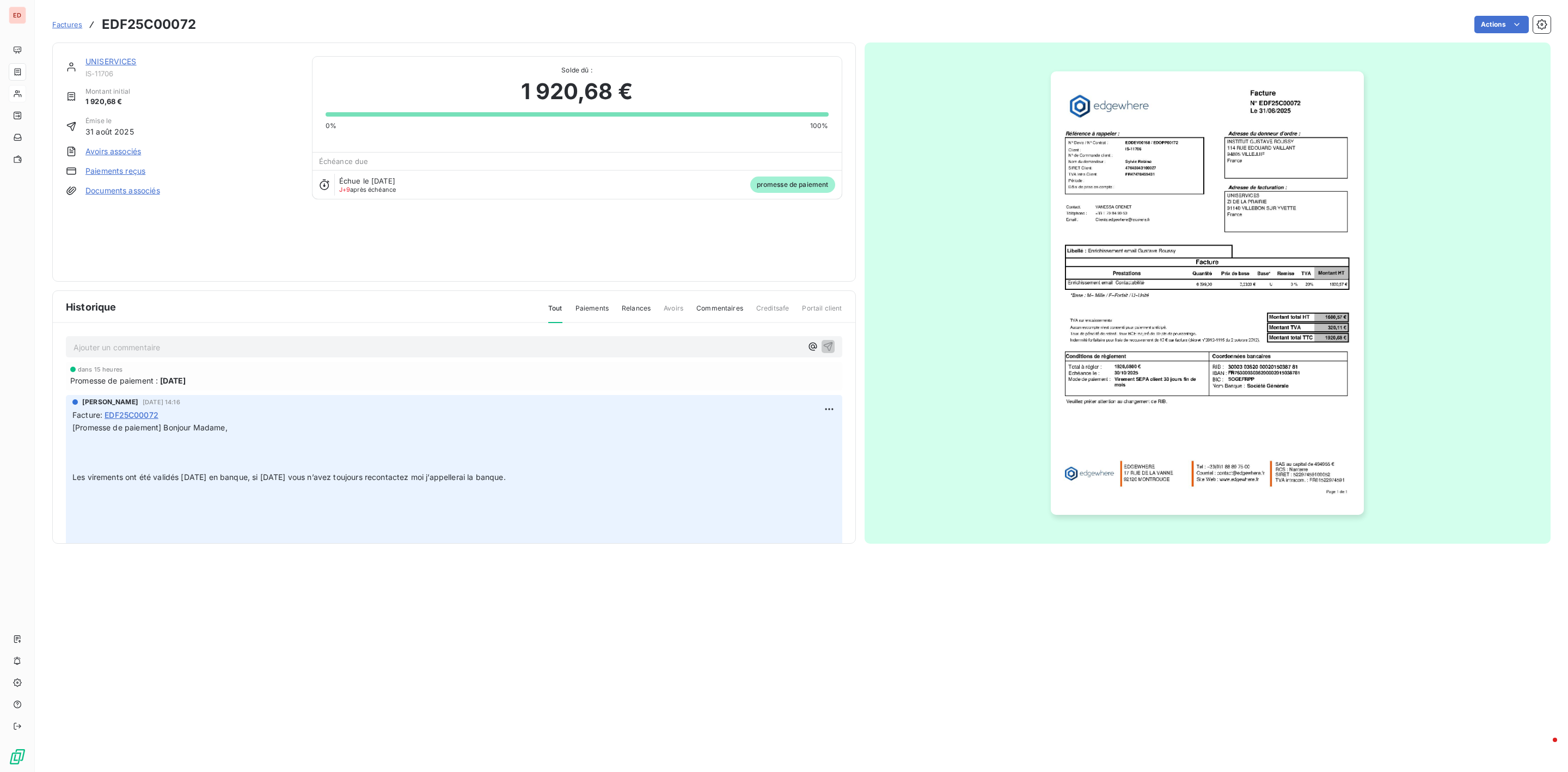
click at [454, 195] on html "ED Factures EDF25C00072 Actions UNISERVICES IS-11706 Montant initial 1 920,68 €…" at bounding box center [784, 386] width 1568 height 772
click at [390, 178] on span "Échue le [DATE]" at bounding box center [367, 181] width 56 height 9
click at [175, 340] on p "Ajouter un commentaire ﻿" at bounding box center [438, 347] width 728 height 14
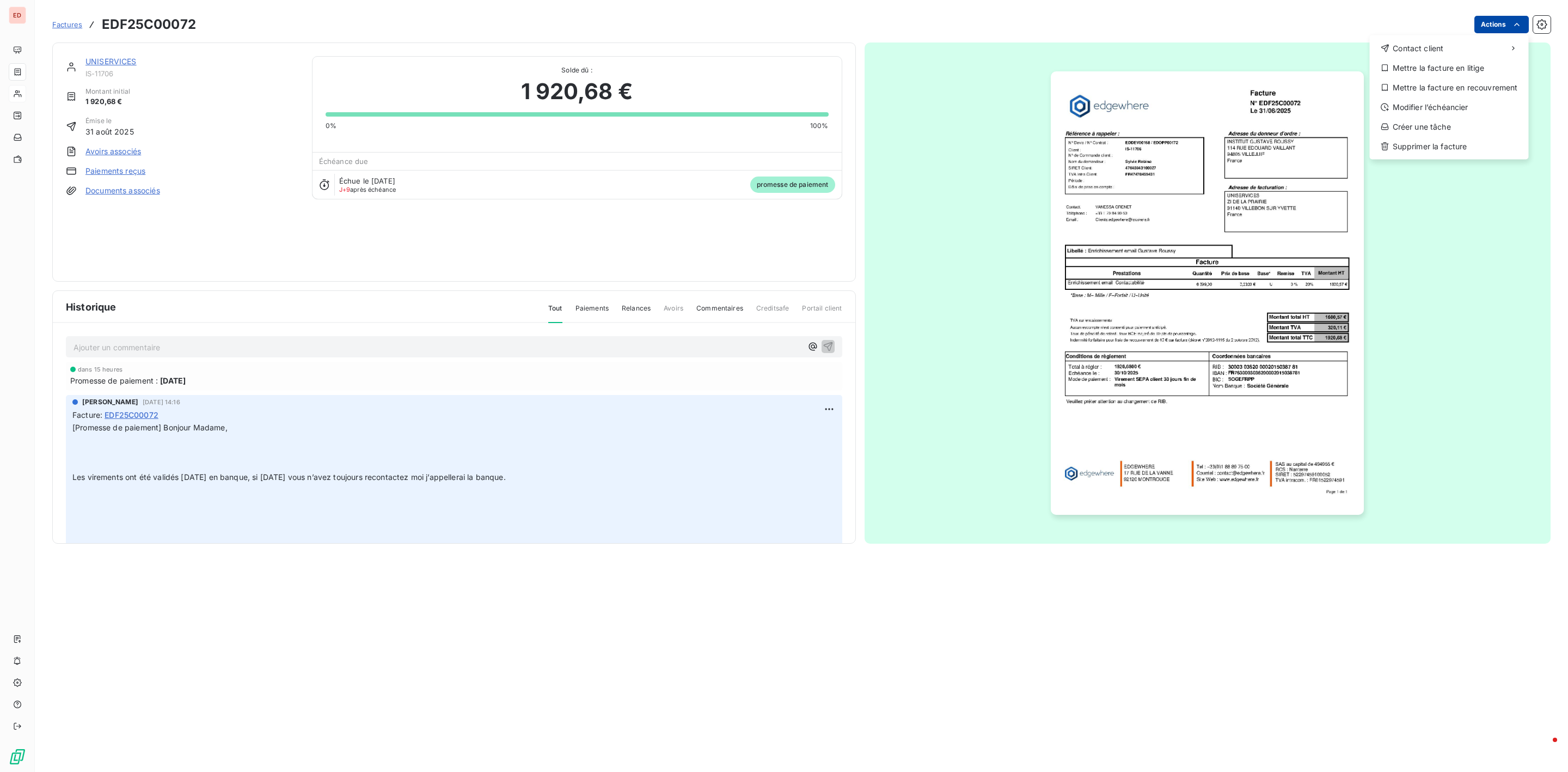
click at [1523, 25] on html "ED Factures EDF25C00072 Actions Contact client Mettre la facture en litige Mett…" at bounding box center [784, 386] width 1568 height 772
click at [751, 175] on html "ED Factures EDF25C00072 Actions Contact client Mettre la facture en litige Mett…" at bounding box center [784, 386] width 1568 height 772
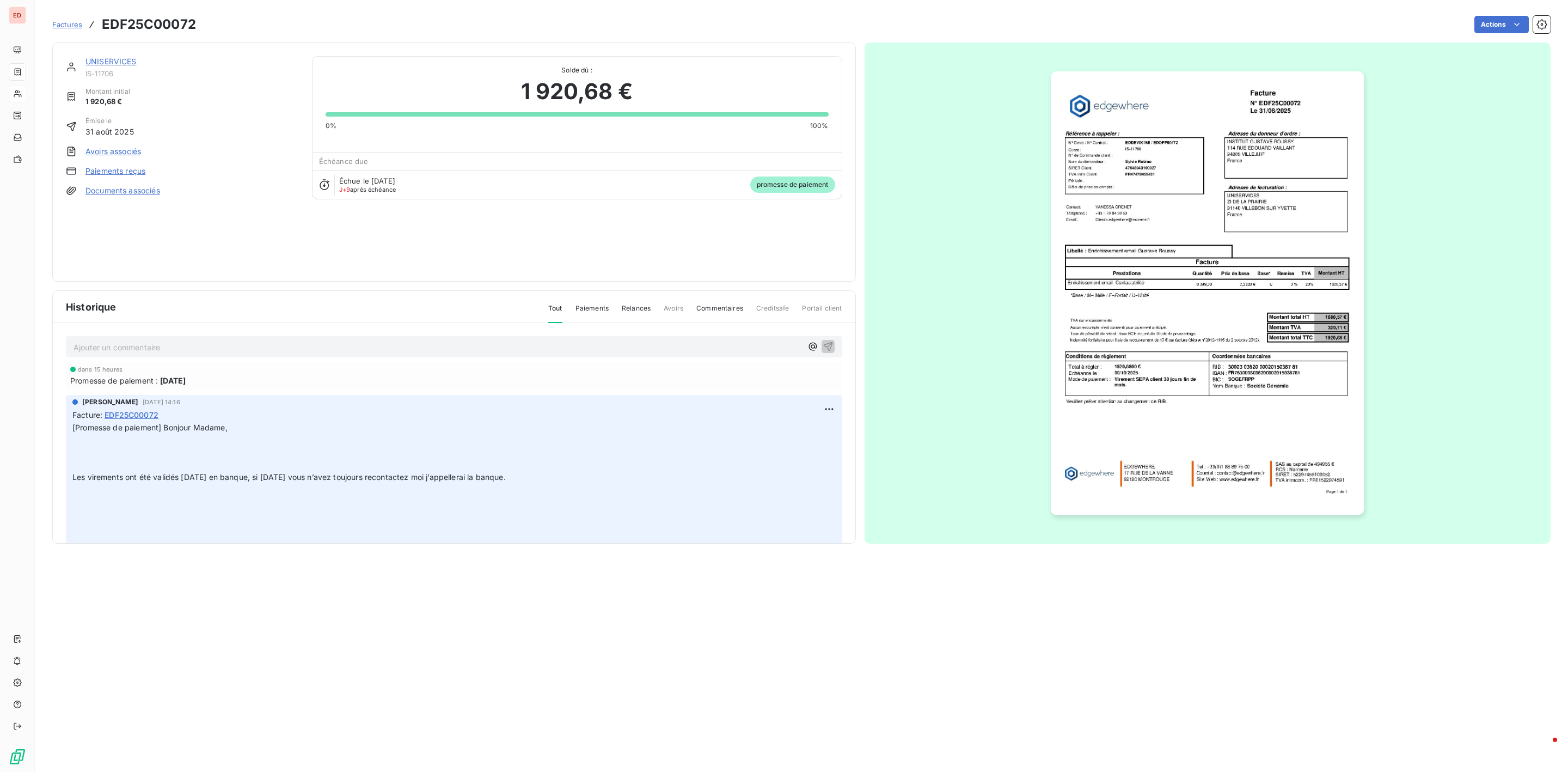
click at [759, 190] on span "promesse de paiement" at bounding box center [792, 185] width 85 height 16
click at [121, 172] on link "Paiements reçus" at bounding box center [115, 171] width 60 height 11
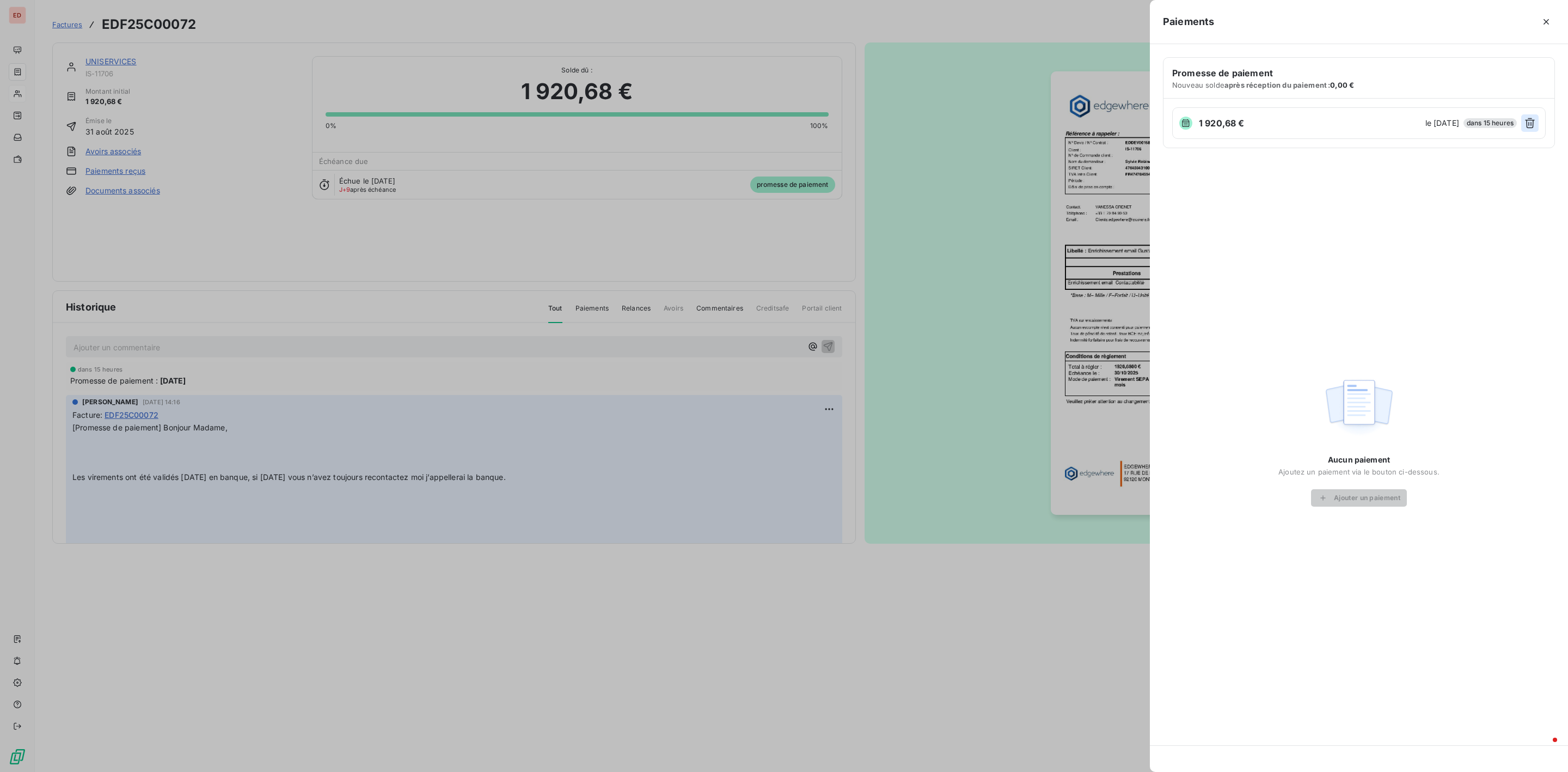
click at [1529, 123] on icon "button" at bounding box center [1529, 122] width 11 height 11
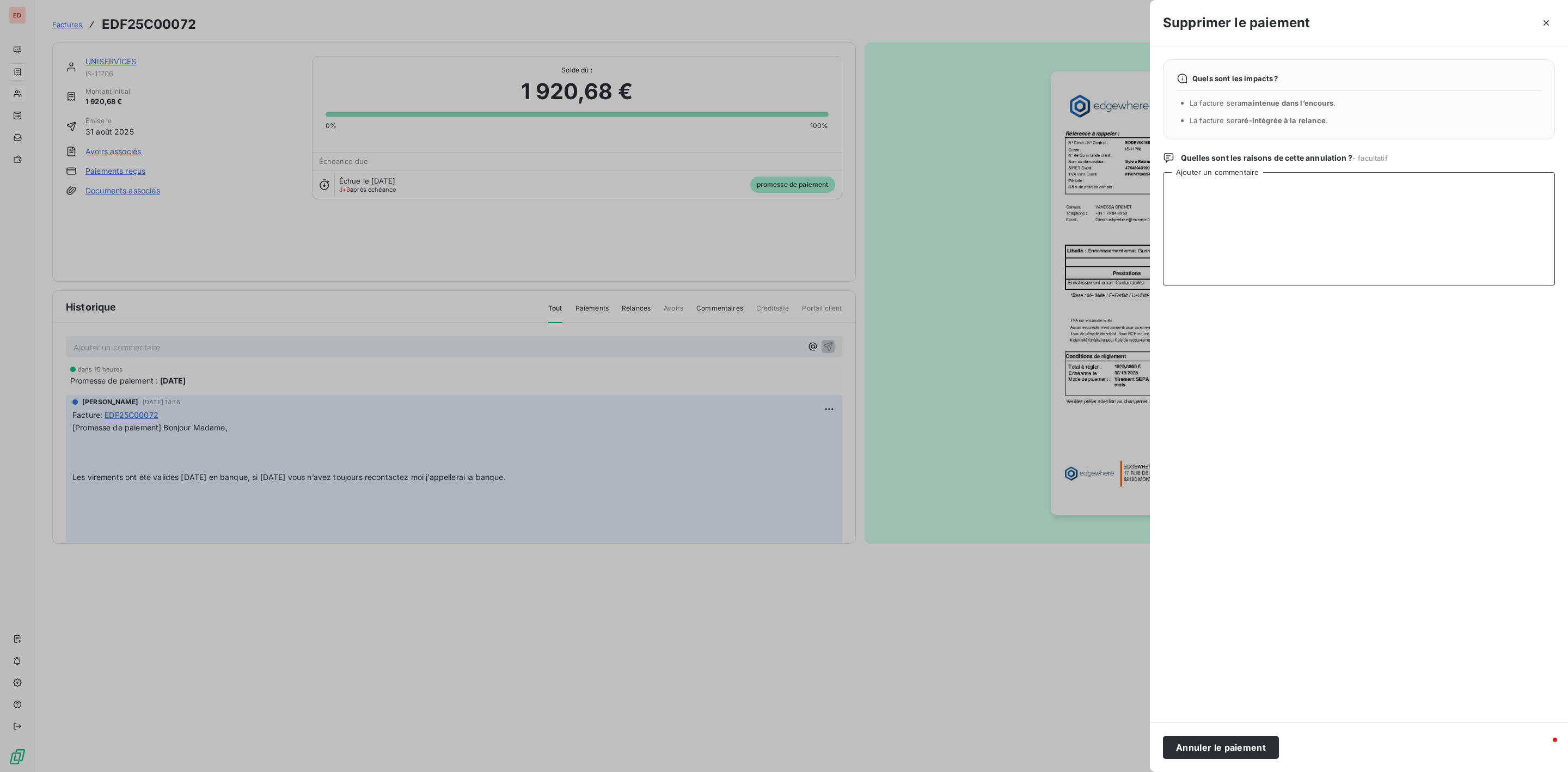
click at [1204, 200] on textarea "Ajouter un commentaire" at bounding box center [1358, 229] width 392 height 113
click at [1221, 747] on button "Annuler le paiement" at bounding box center [1220, 747] width 116 height 23
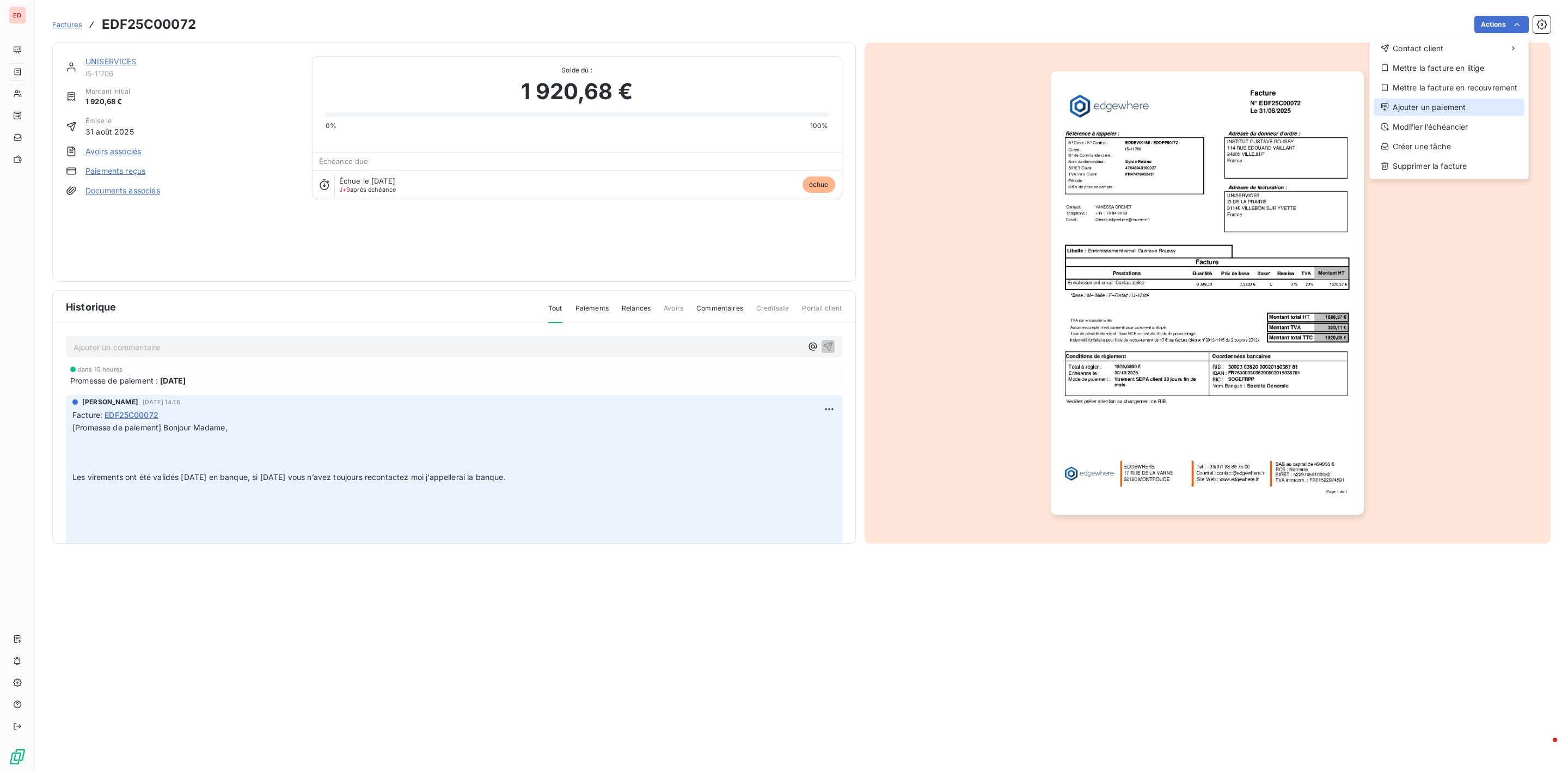
click at [1454, 107] on div "Ajouter un paiement" at bounding box center [1449, 107] width 150 height 17
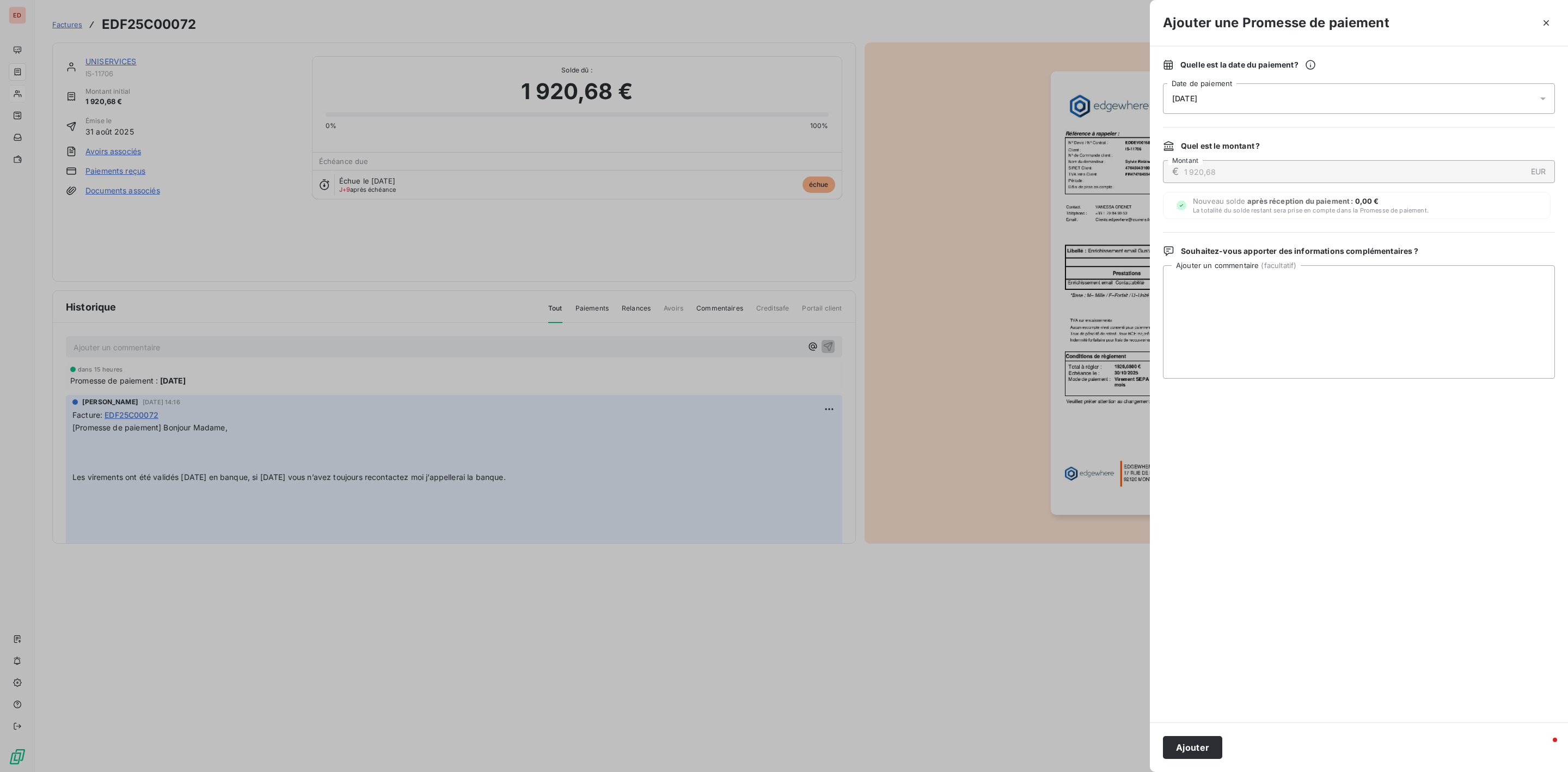
click at [1254, 94] on div "[DATE]" at bounding box center [1358, 98] width 392 height 30
click at [1281, 278] on button "31" at bounding box center [1281, 277] width 22 height 22
click at [1327, 148] on icon "Go to next month" at bounding box center [1325, 145] width 9 height 9
click at [1235, 209] on button "5" at bounding box center [1238, 211] width 22 height 22
click at [1444, 319] on textarea "Ajouter un commentaire ( facultatif )" at bounding box center [1358, 322] width 392 height 113
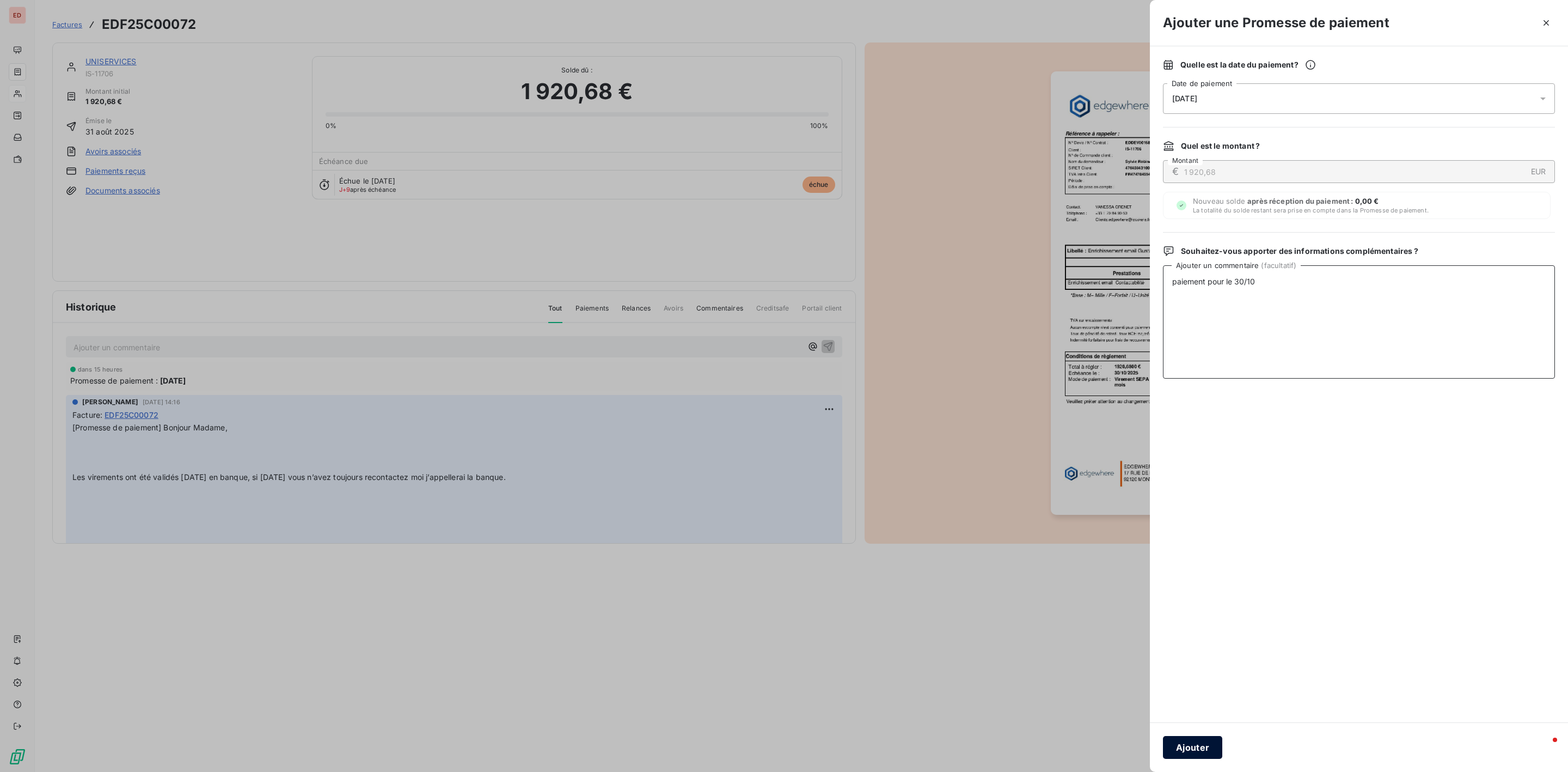
type textarea "paiement pour le 30/10"
click at [1194, 748] on button "Ajouter" at bounding box center [1192, 747] width 59 height 23
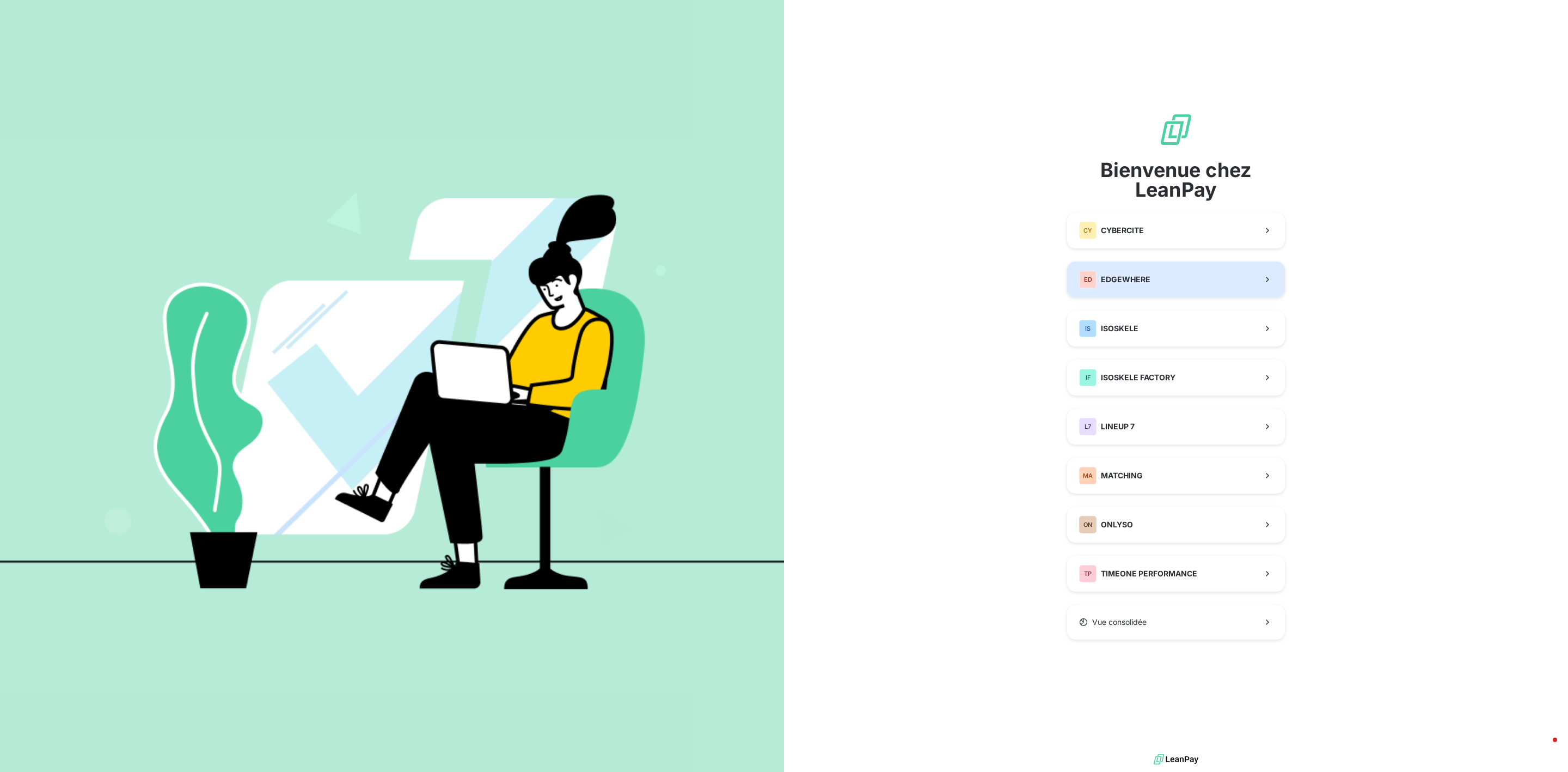
click at [1124, 280] on span "EDGEWHERE" at bounding box center [1126, 279] width 49 height 11
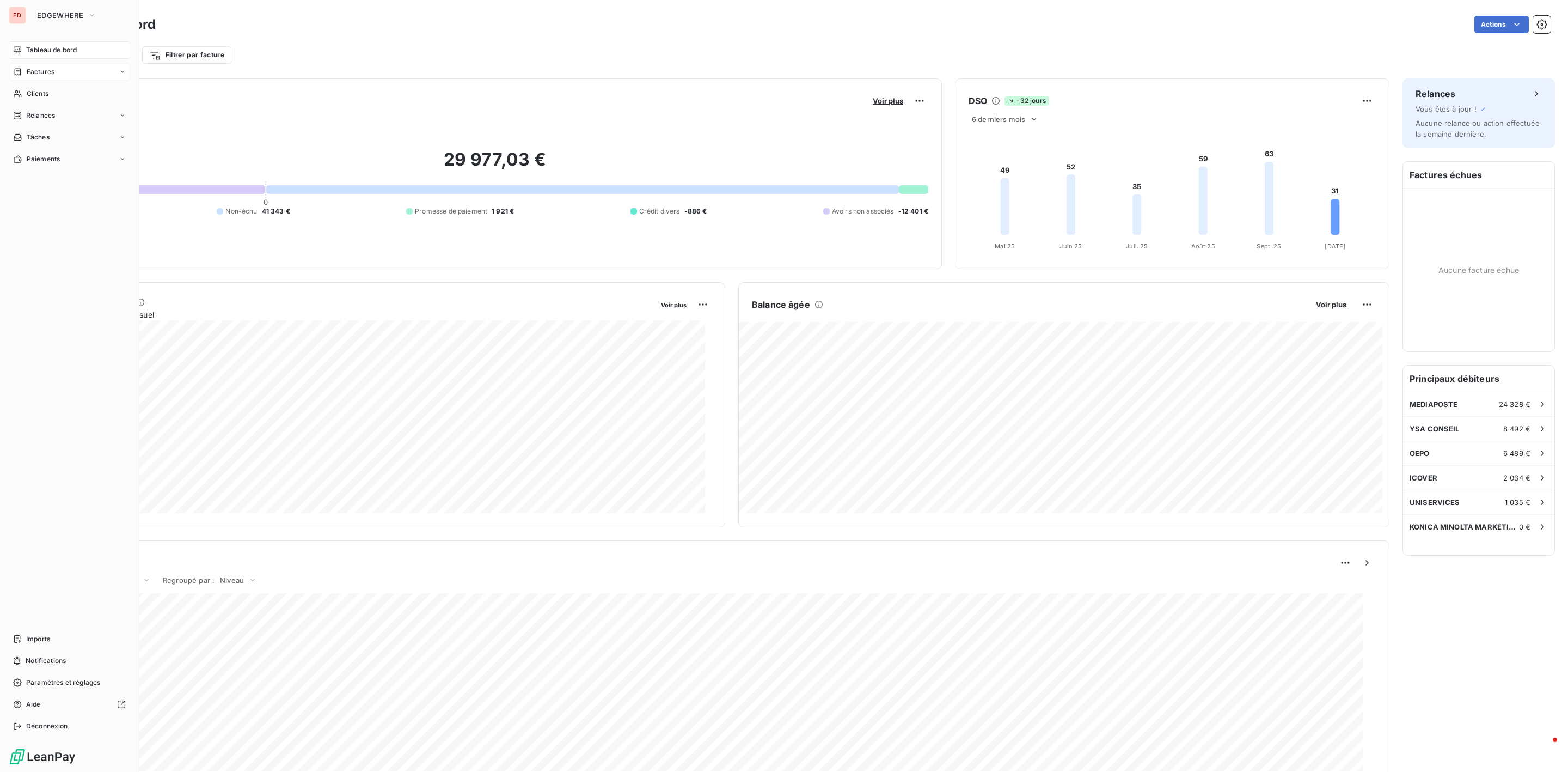
click at [54, 76] on span "Factures" at bounding box center [40, 72] width 28 height 10
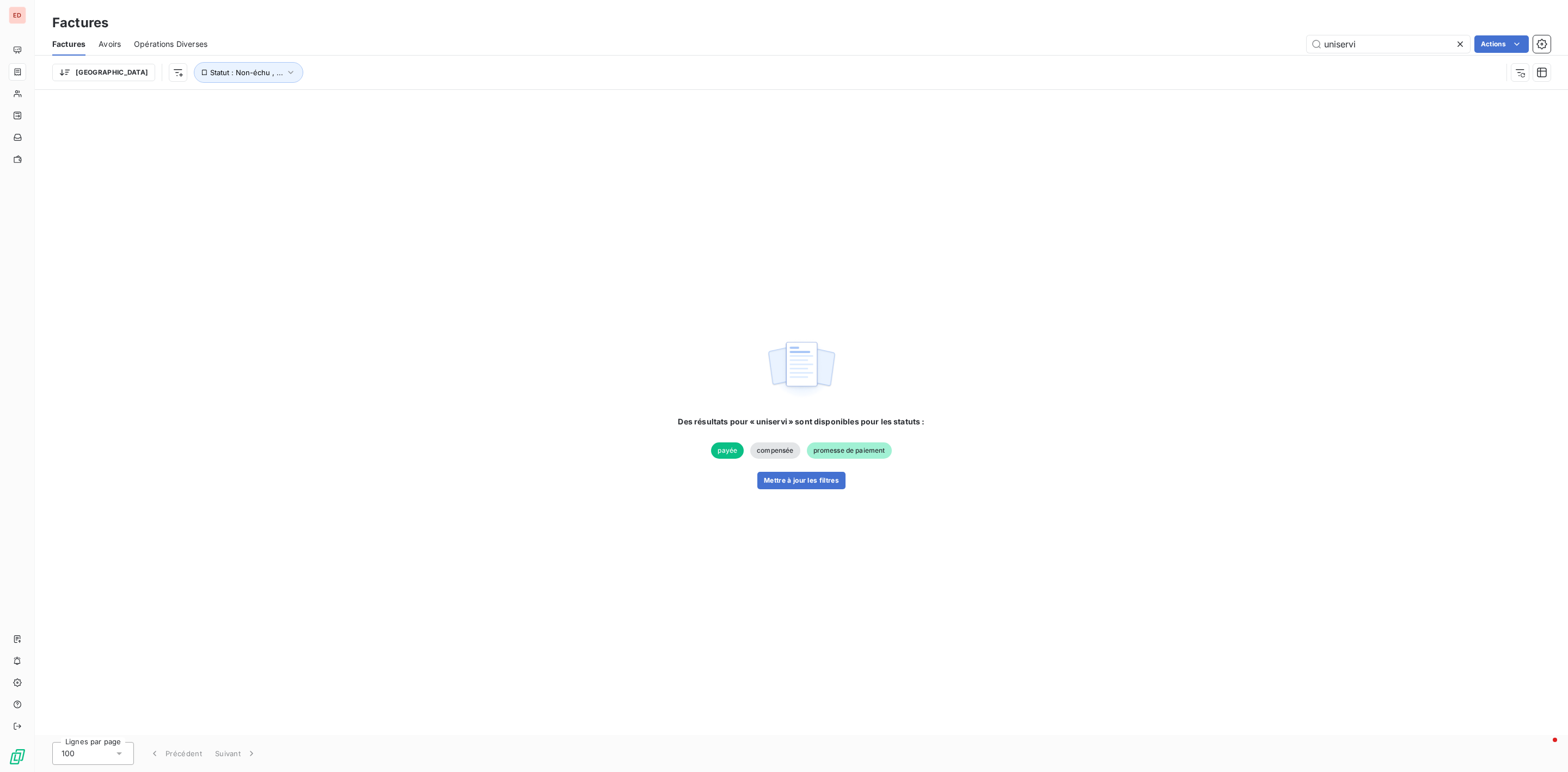
type input "uniservi"
click at [1363, 49] on input "uniservi" at bounding box center [1387, 44] width 163 height 17
click at [1460, 48] on icon at bounding box center [1460, 44] width 11 height 11
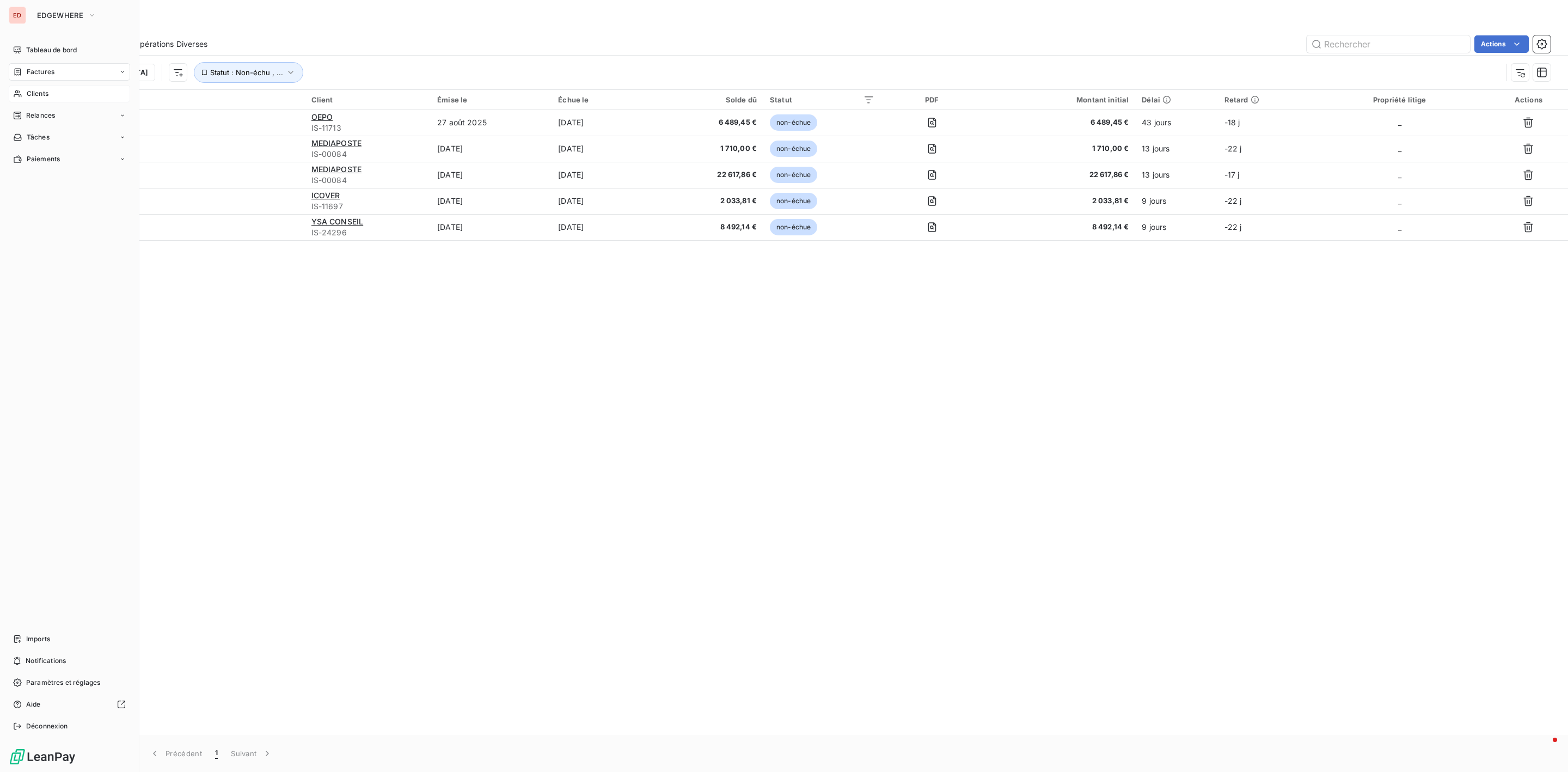
click at [49, 99] on div "Clients" at bounding box center [70, 93] width 121 height 17
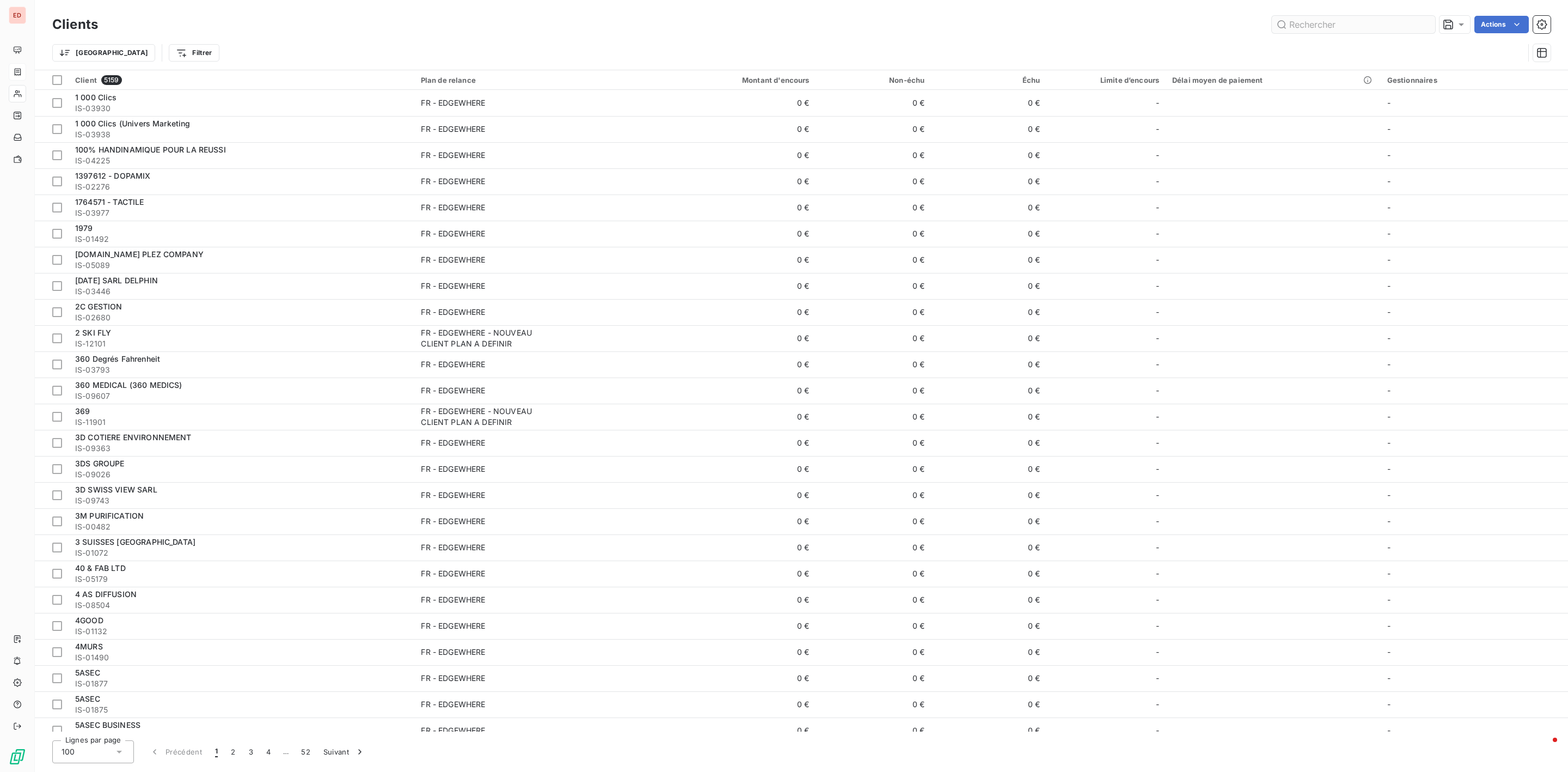
click at [1323, 28] on input "text" at bounding box center [1353, 24] width 163 height 17
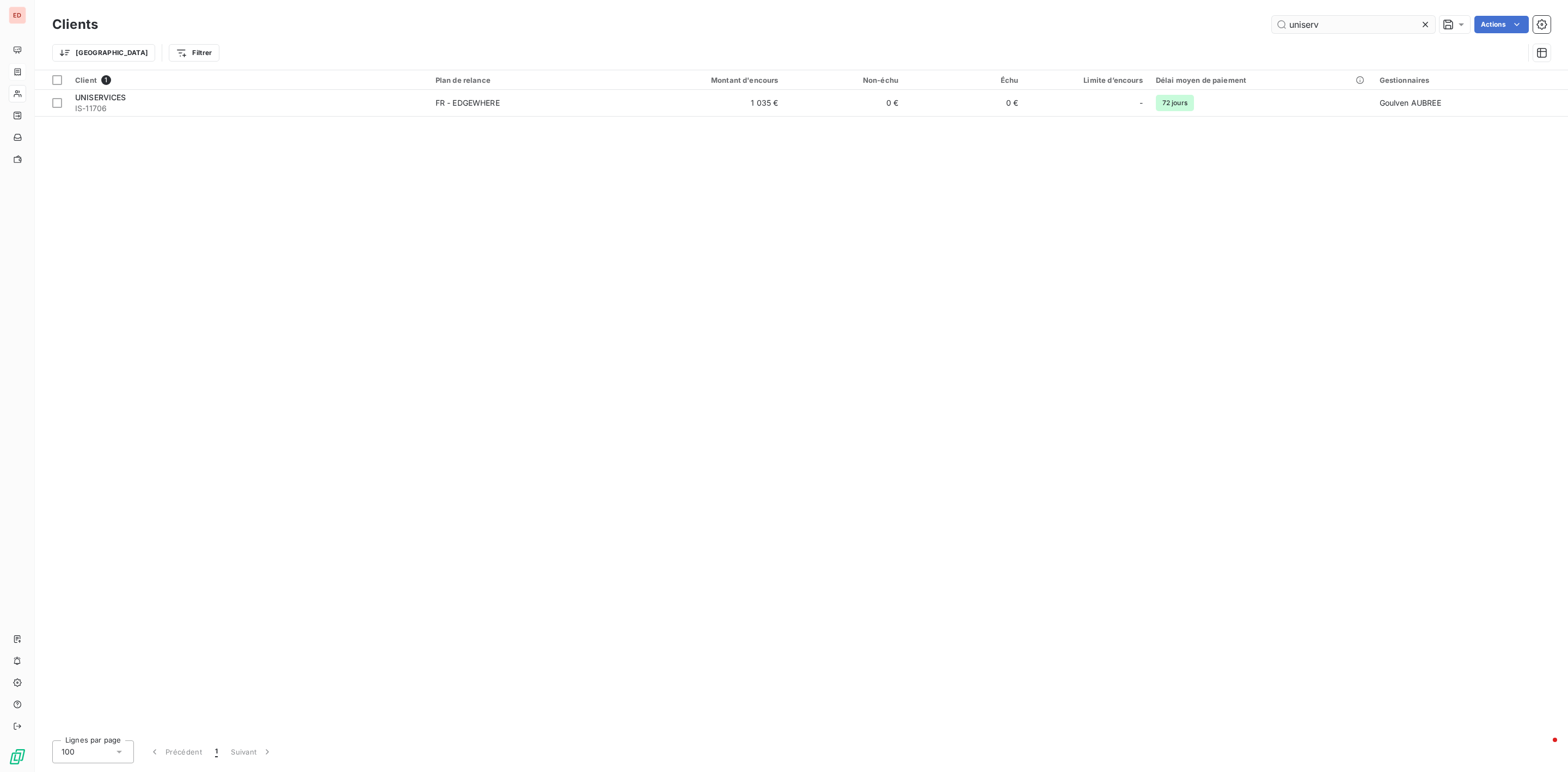
type input "uniserv"
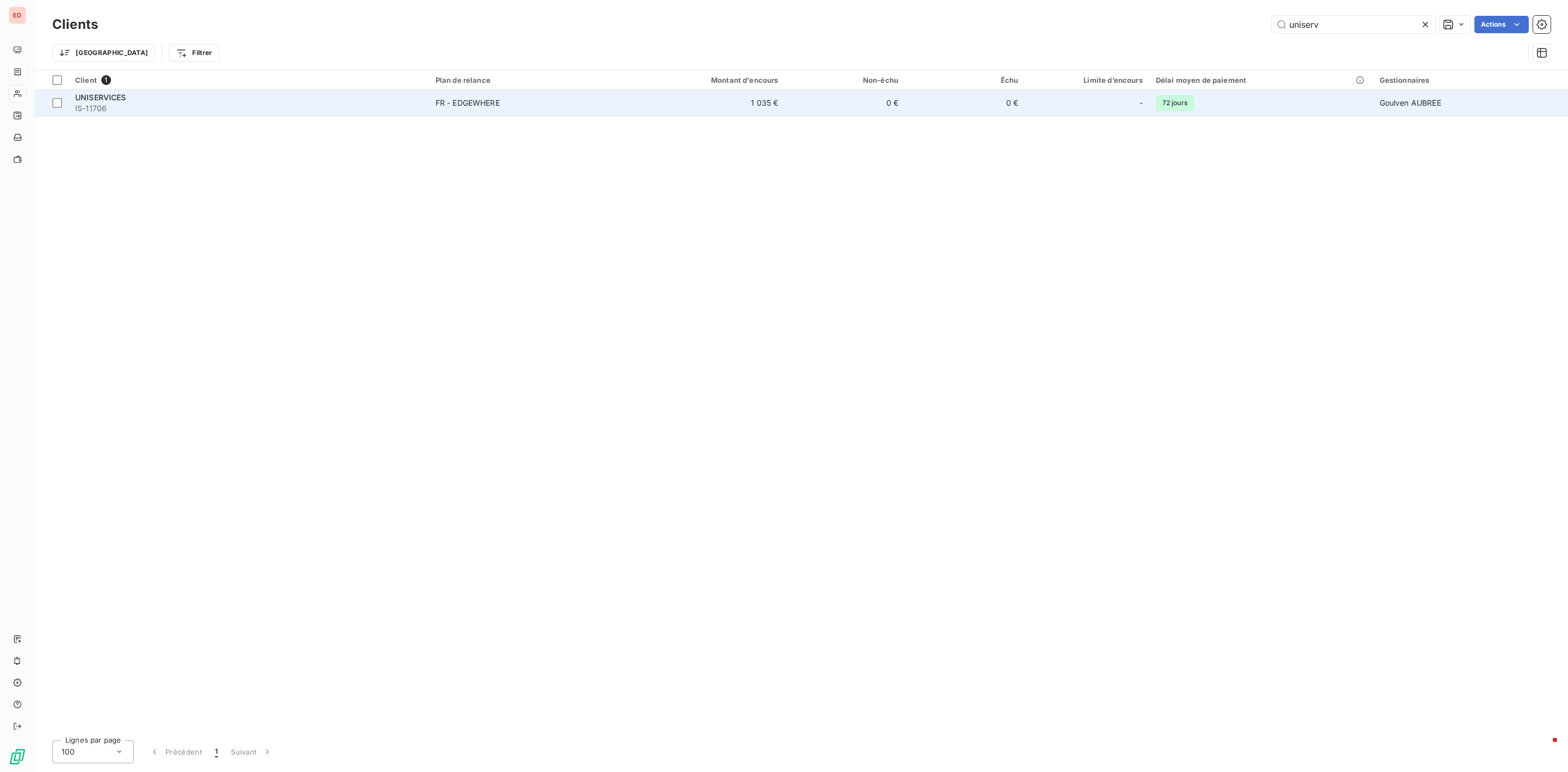
click at [128, 106] on span "IS-11706" at bounding box center [249, 108] width 347 height 11
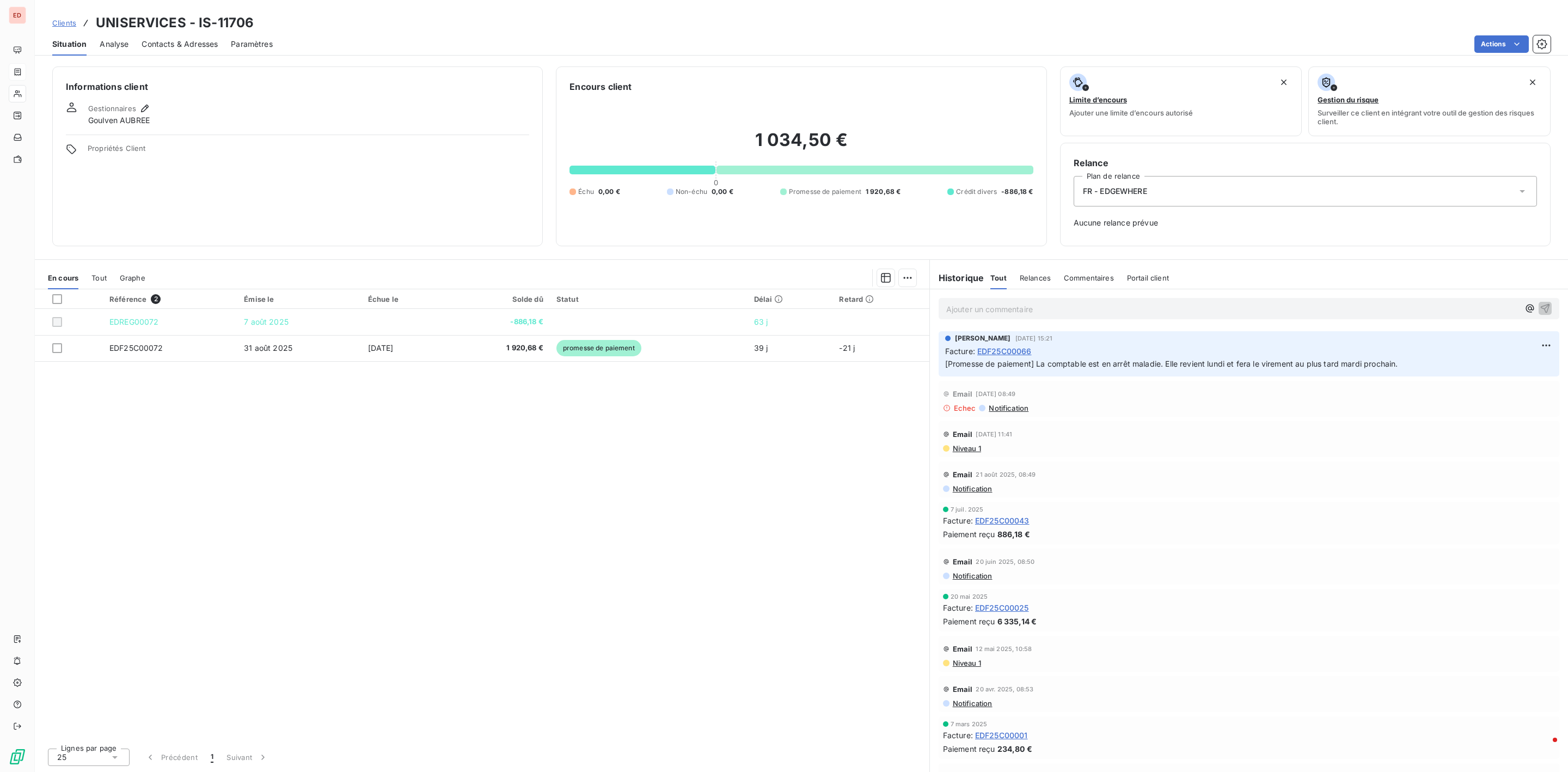
scroll to position [735, 0]
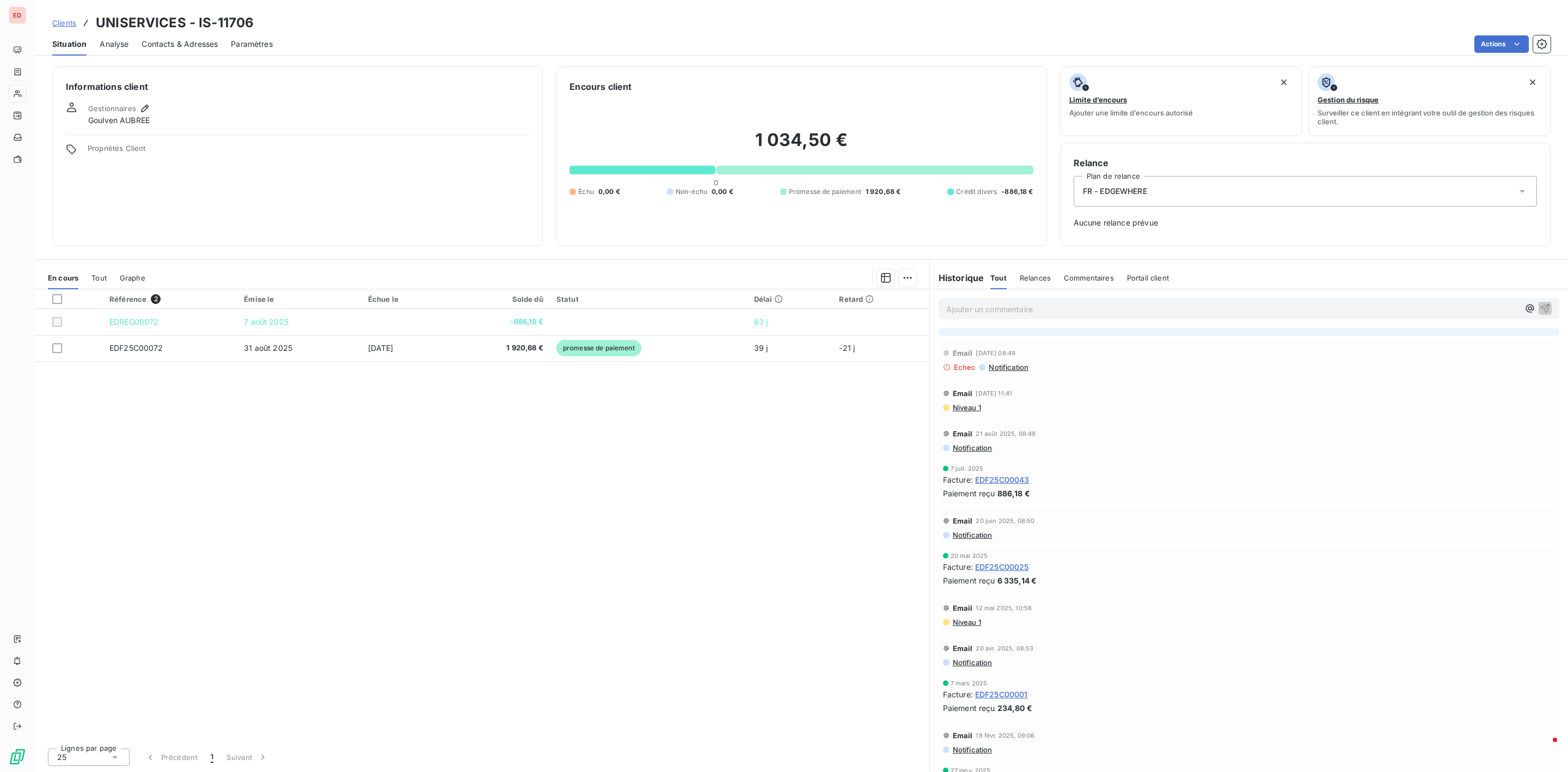
click at [1015, 477] on span "EDF25C00043" at bounding box center [1002, 480] width 54 height 11
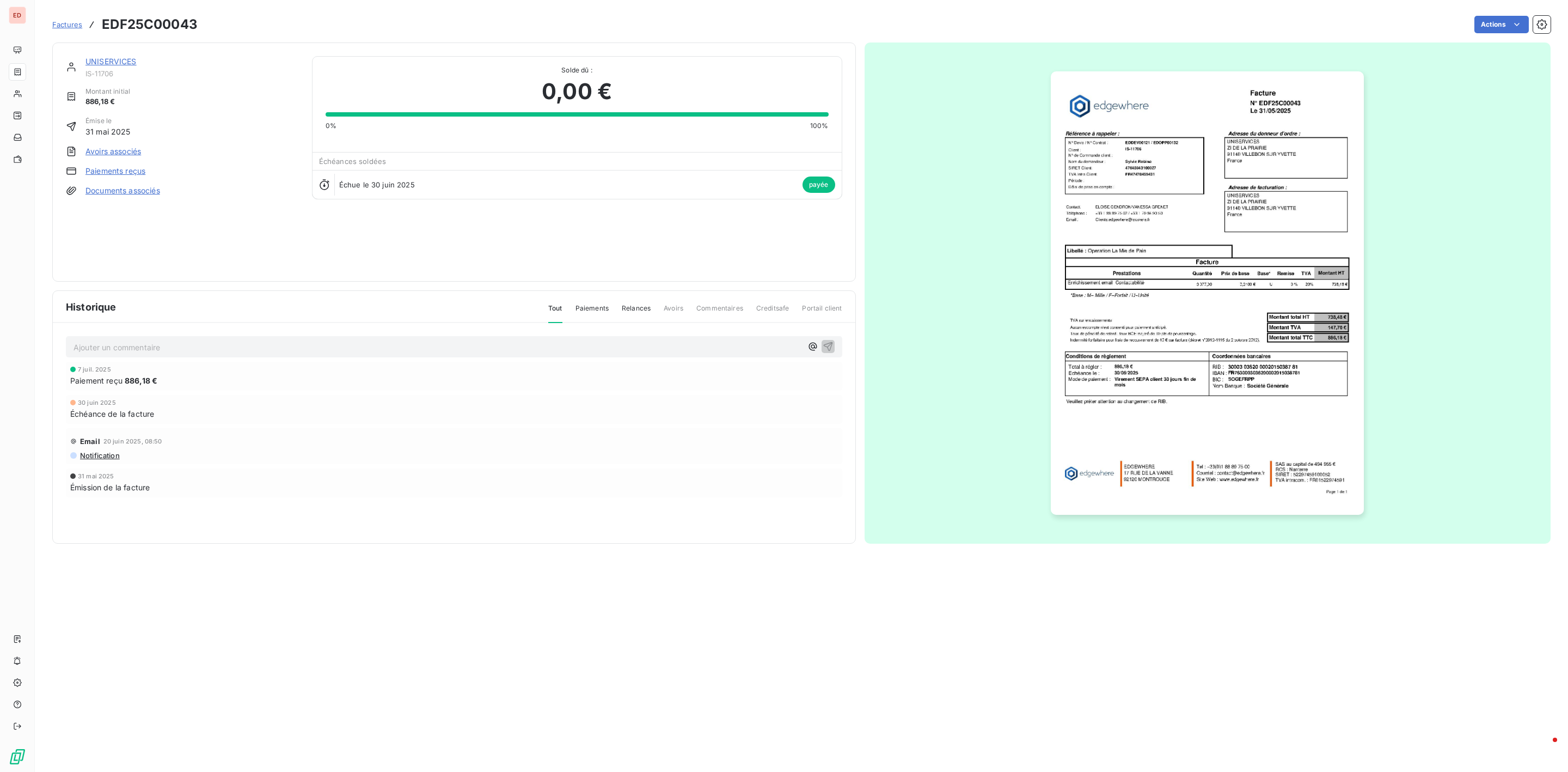
click at [69, 21] on span "Factures" at bounding box center [67, 25] width 30 height 9
